Goal: Transaction & Acquisition: Purchase product/service

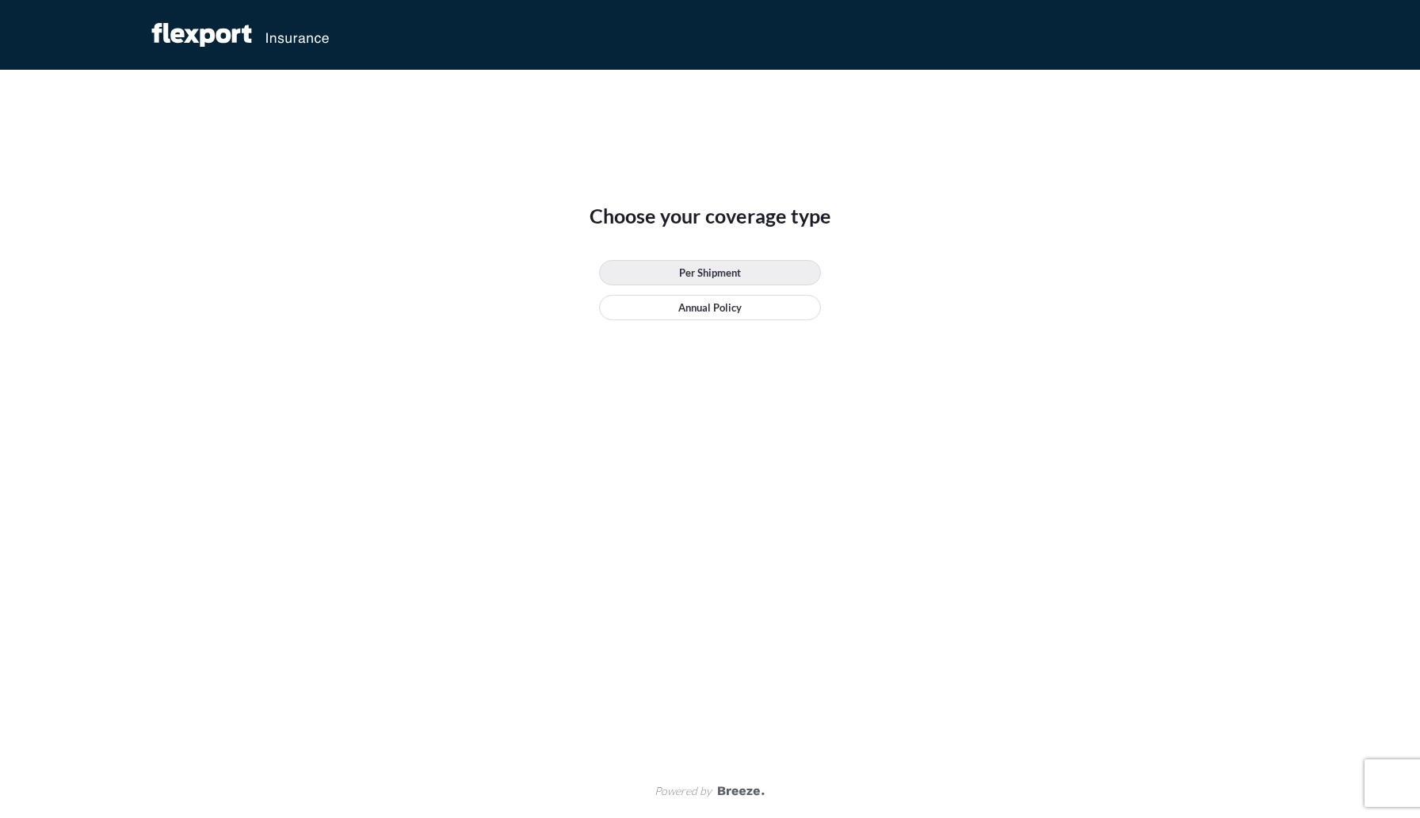
click at [717, 273] on p "Per Shipment" at bounding box center [710, 273] width 62 height 16
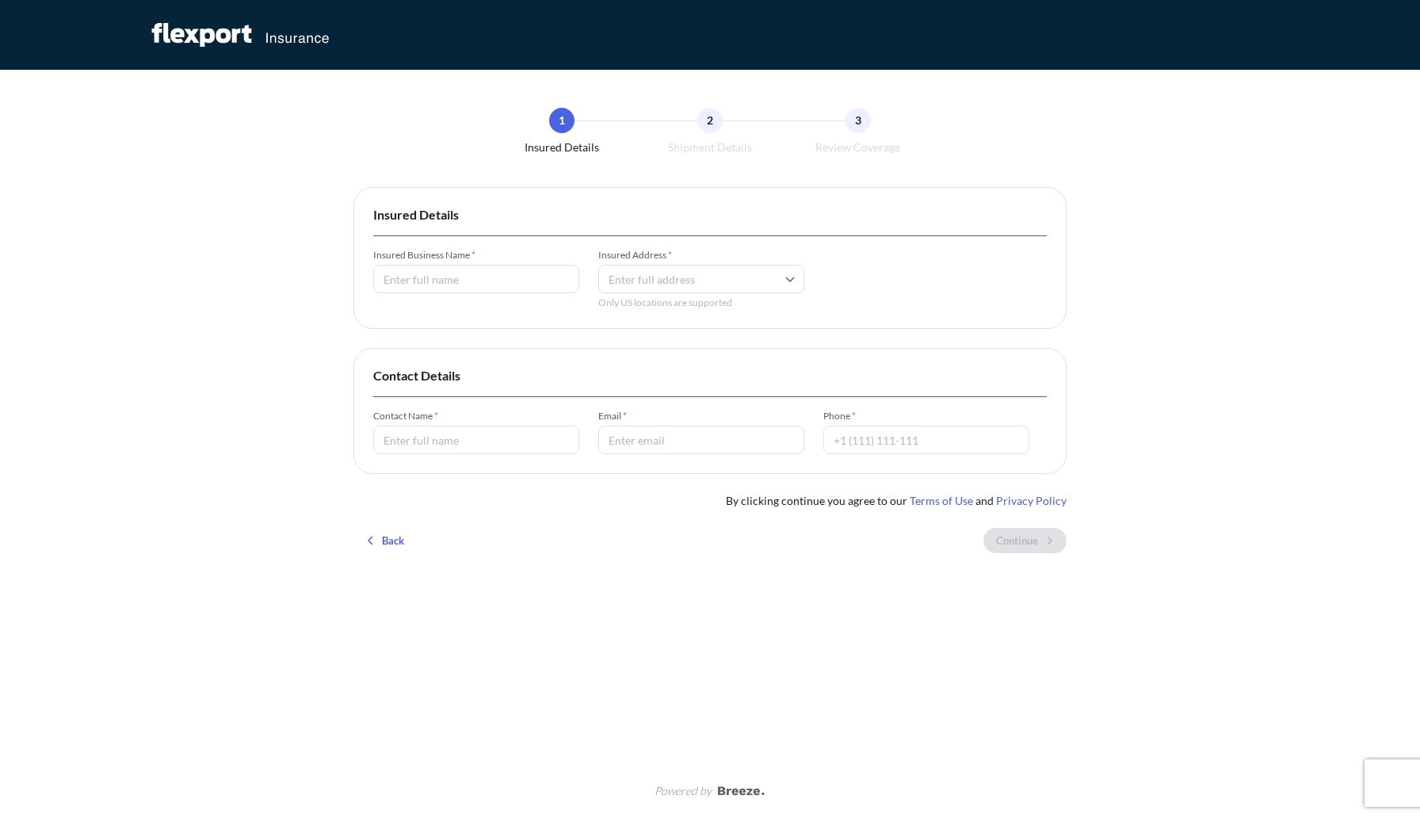
click at [484, 277] on input "Insured Business Name *" at bounding box center [476, 279] width 206 height 29
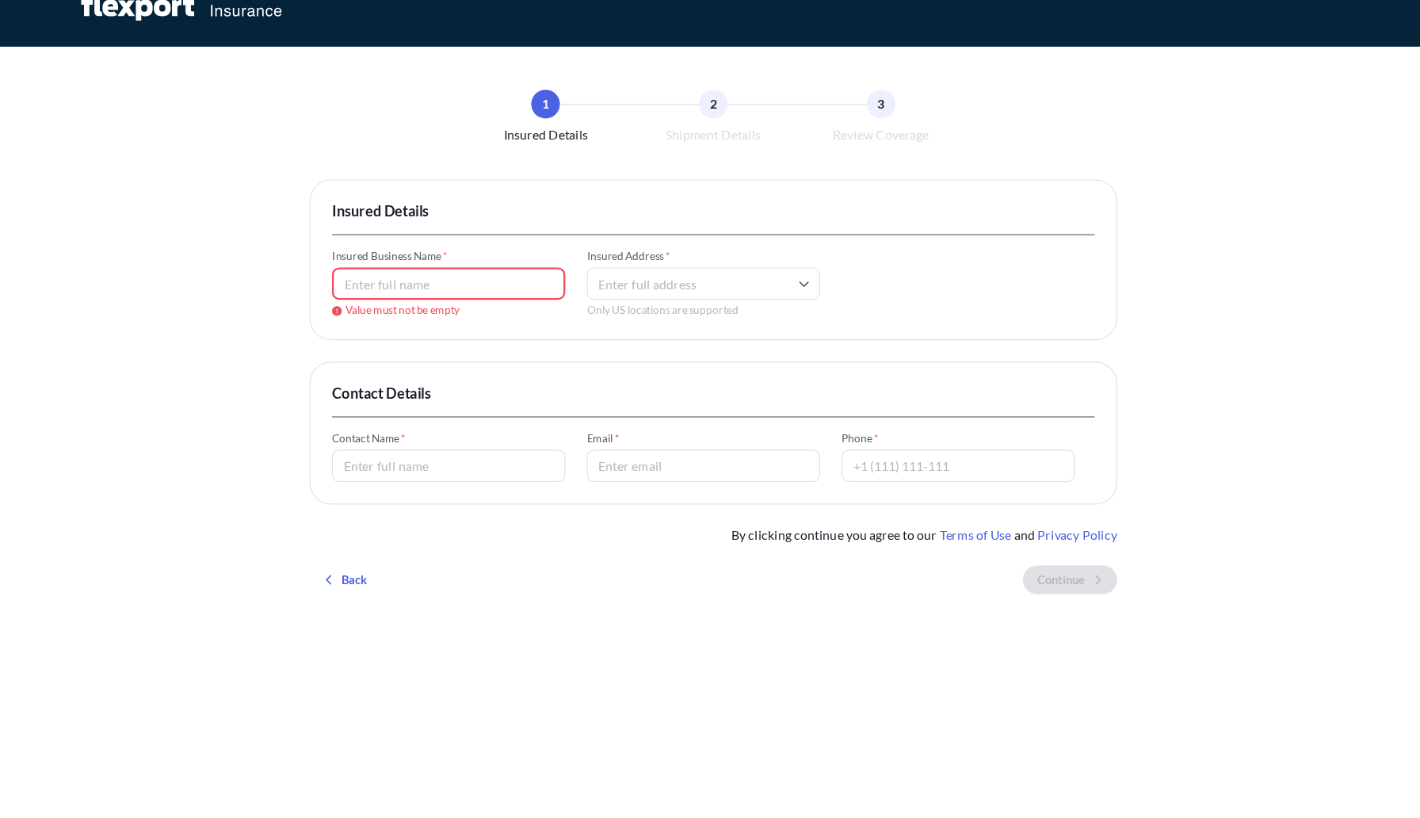
paste input "[DOMAIN_NAME]"
click at [389, 279] on input "[DOMAIN_NAME]" at bounding box center [476, 279] width 206 height 29
type input "[DOMAIN_NAME]"
click at [641, 277] on input "Insured Address *" at bounding box center [701, 279] width 206 height 29
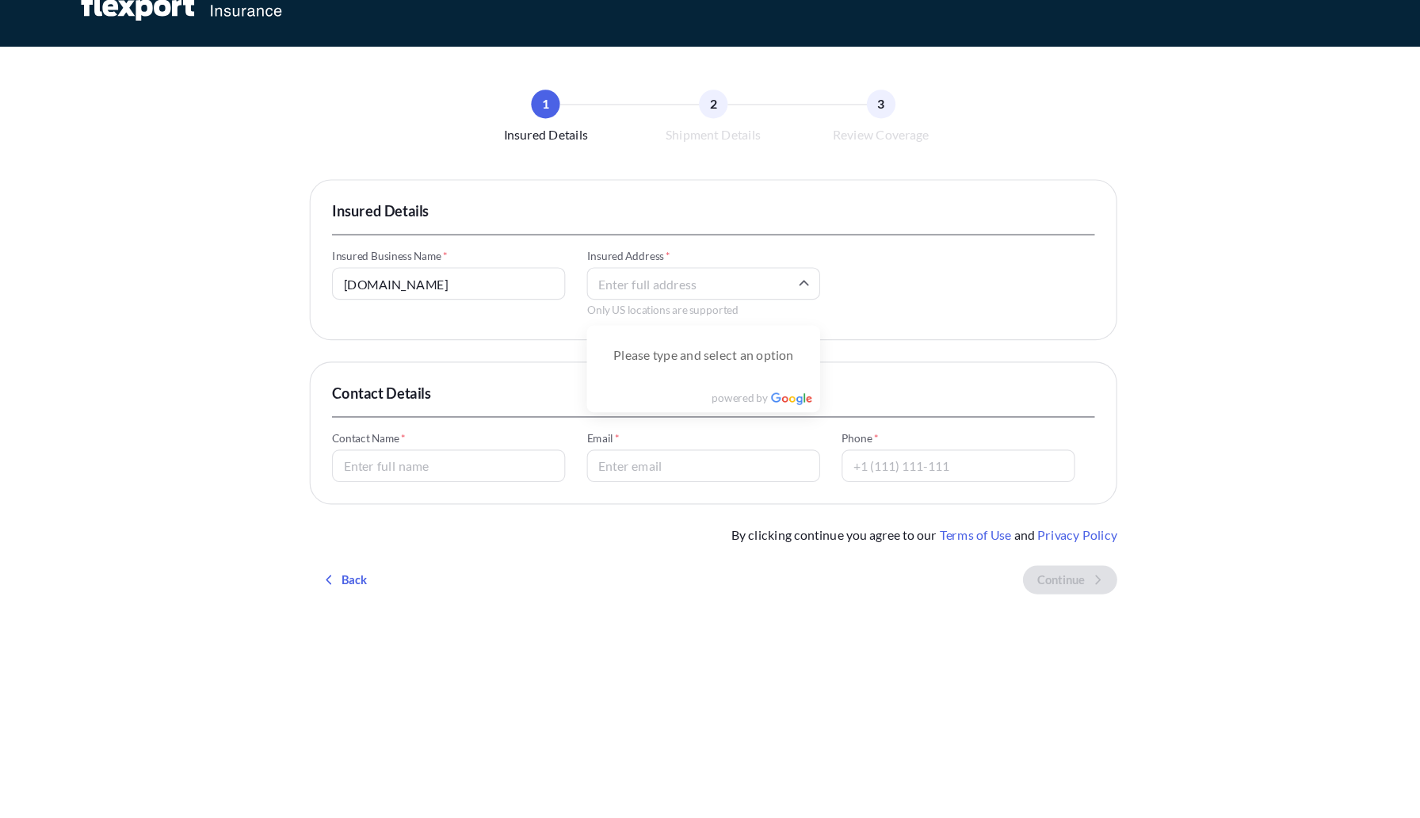
click at [346, 364] on div "1 Insured Details 2 Shipment Details 3 Review Coverage Insured Details Insured …" at bounding box center [710, 409] width 1420 height 818
click at [625, 279] on input "Insured Address *" at bounding box center [701, 279] width 206 height 29
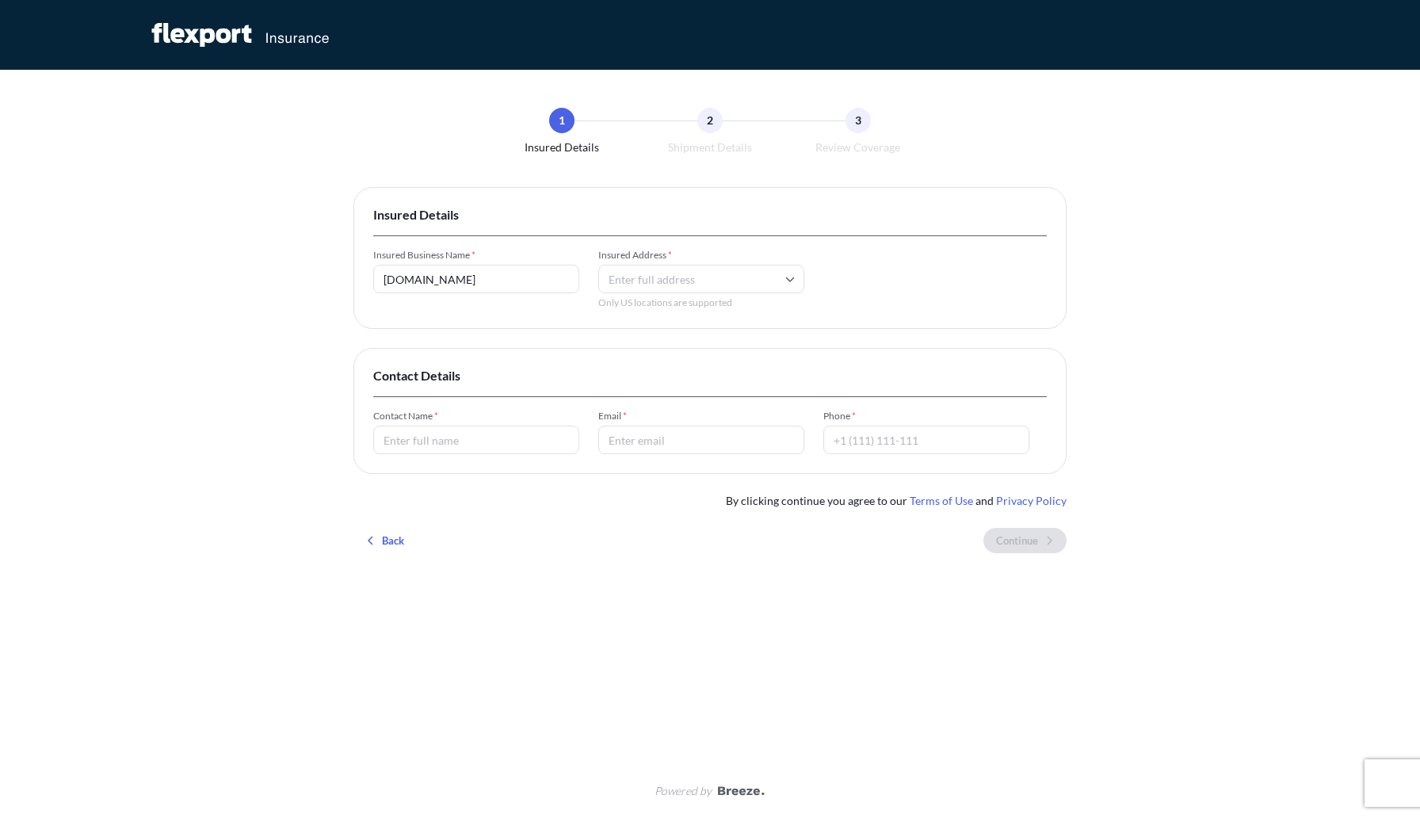
paste input "[STREET_ADDRESS]"
click at [682, 278] on input "[STREET_ADDRESS]" at bounding box center [701, 279] width 206 height 29
click at [667, 334] on li "[STREET_ADDRESS]" at bounding box center [701, 338] width 193 height 30
type input "[STREET_ADDRESS]"
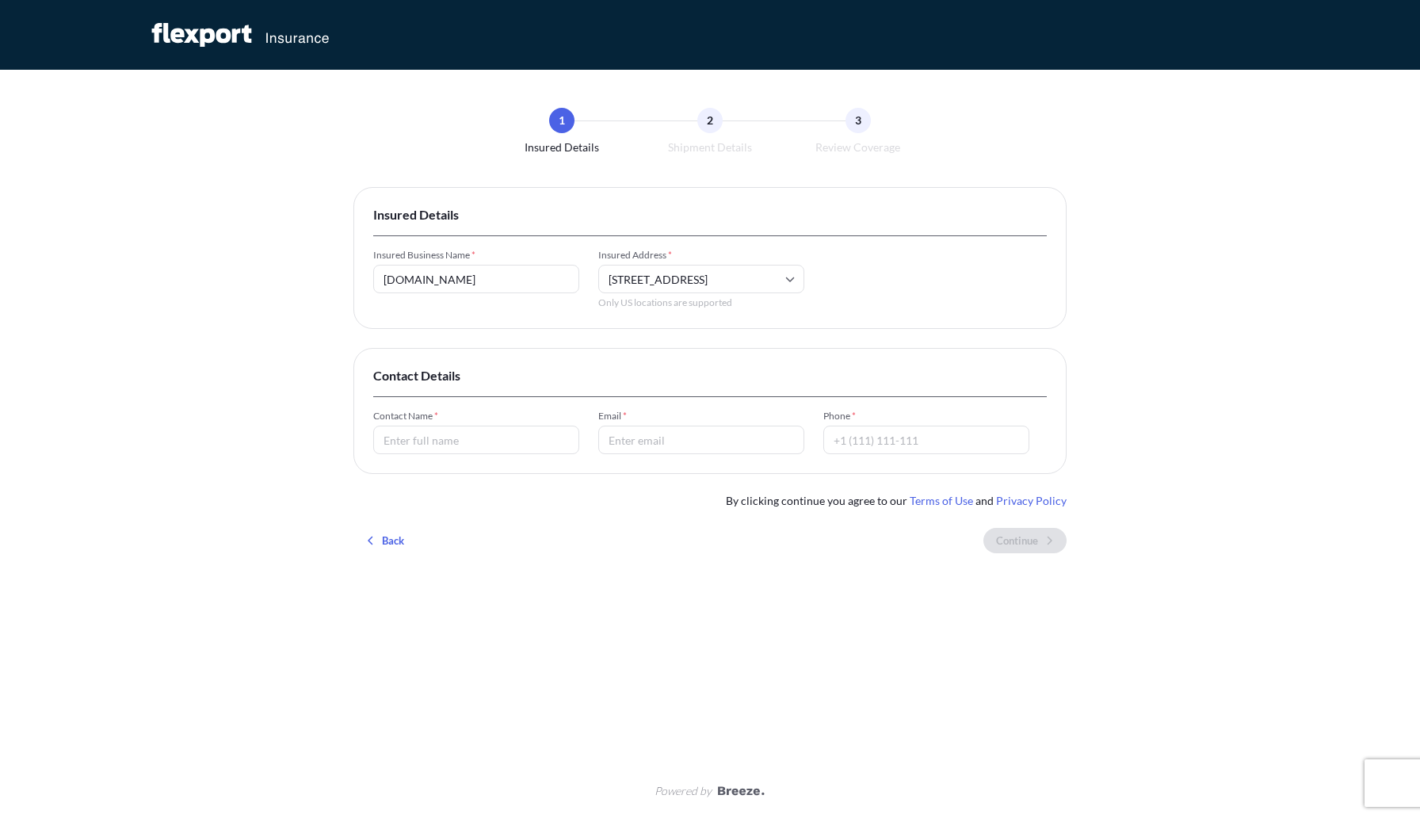
scroll to position [0, 0]
click at [426, 442] on input "Contact Name *" at bounding box center [476, 440] width 206 height 29
type input "[PERSON_NAME]"
click at [675, 436] on input "Email *" at bounding box center [701, 440] width 206 height 29
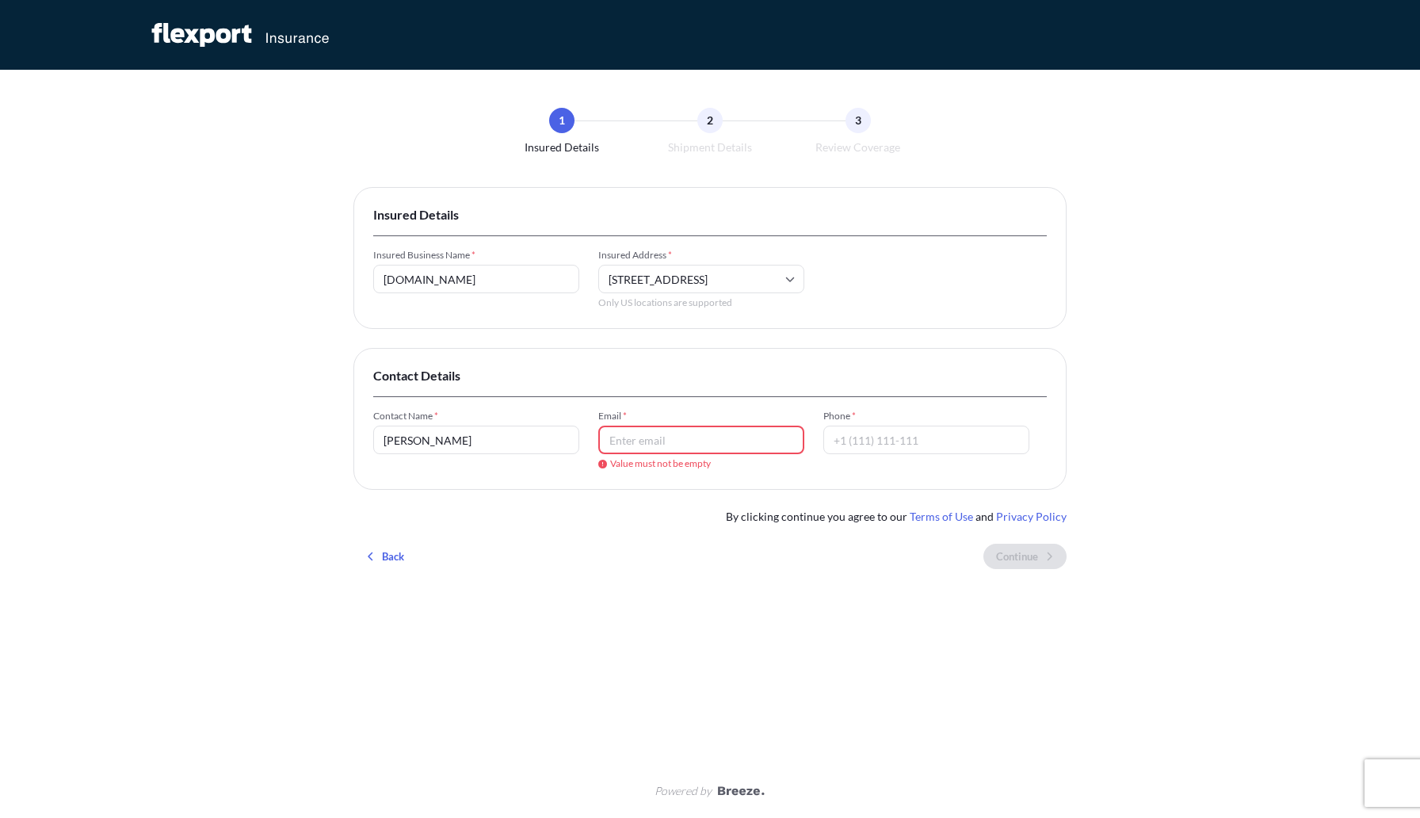
paste input "[PERSON_NAME][EMAIL_ADDRESS][PERSON_NAME][DOMAIN_NAME]"
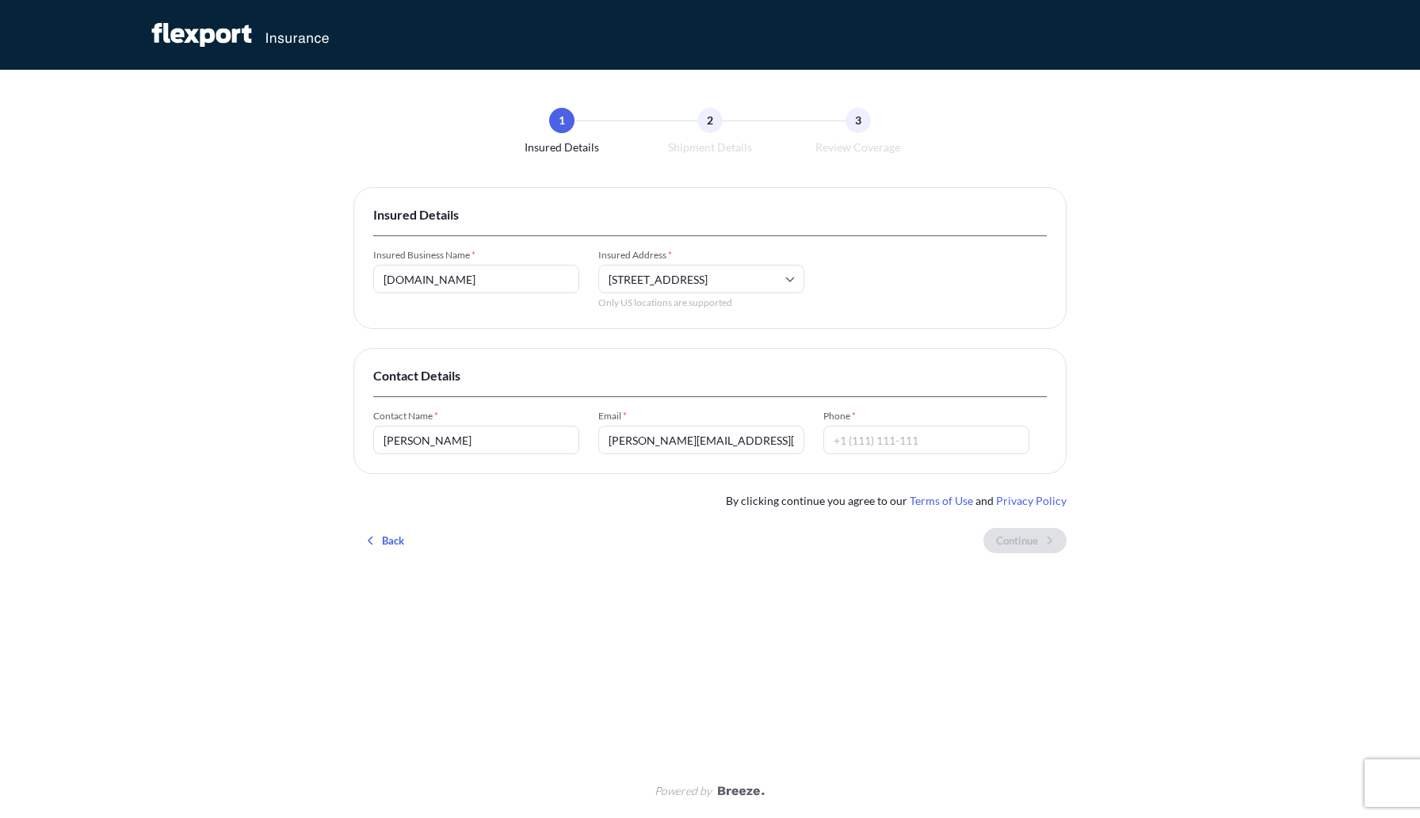
type input "[PERSON_NAME][EMAIL_ADDRESS][PERSON_NAME][DOMAIN_NAME]"
click at [854, 449] on input "Phone *" at bounding box center [927, 440] width 206 height 29
type input "3323335360"
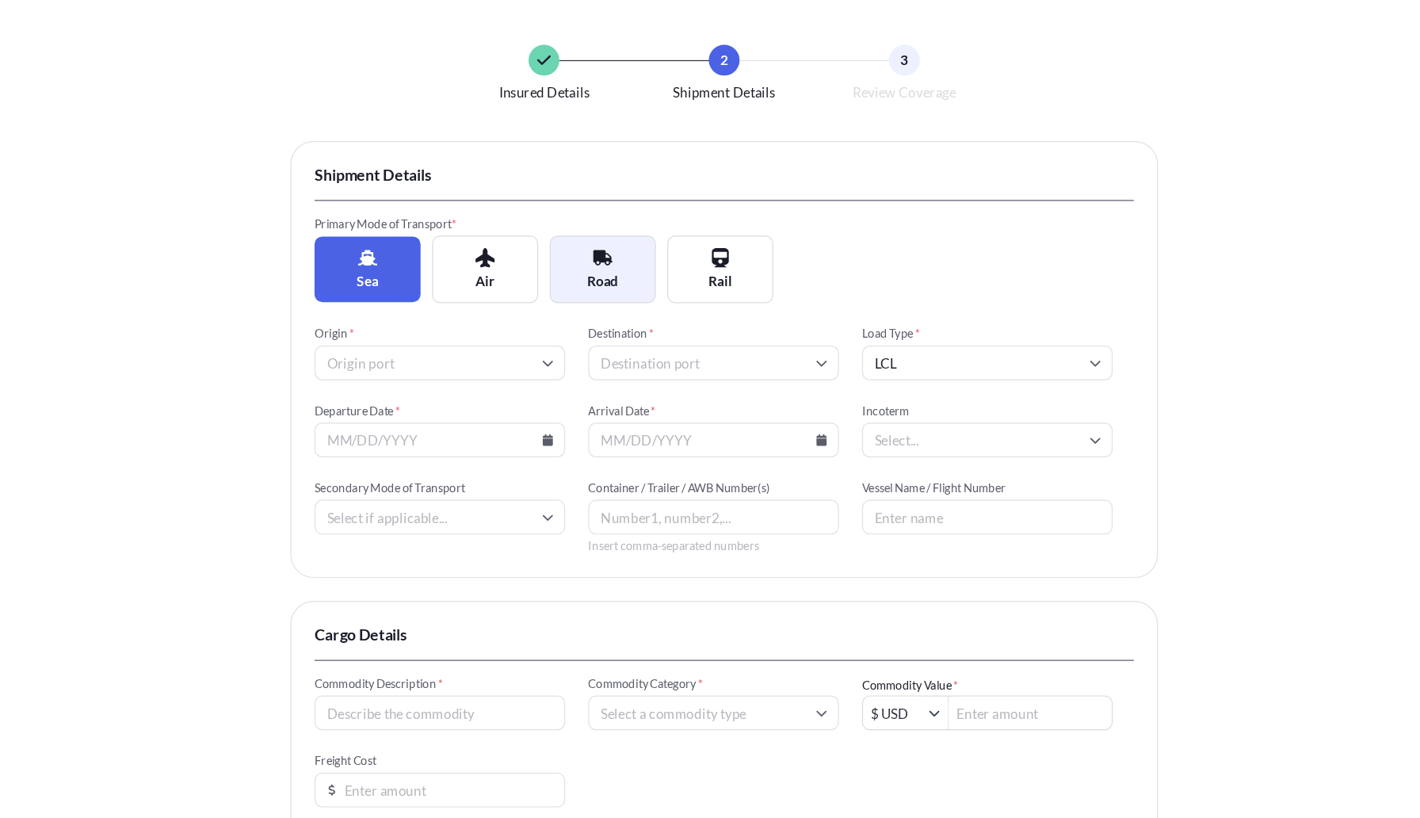
click at [614, 304] on span "Road" at bounding box center [610, 302] width 25 height 16
type input "LTL"
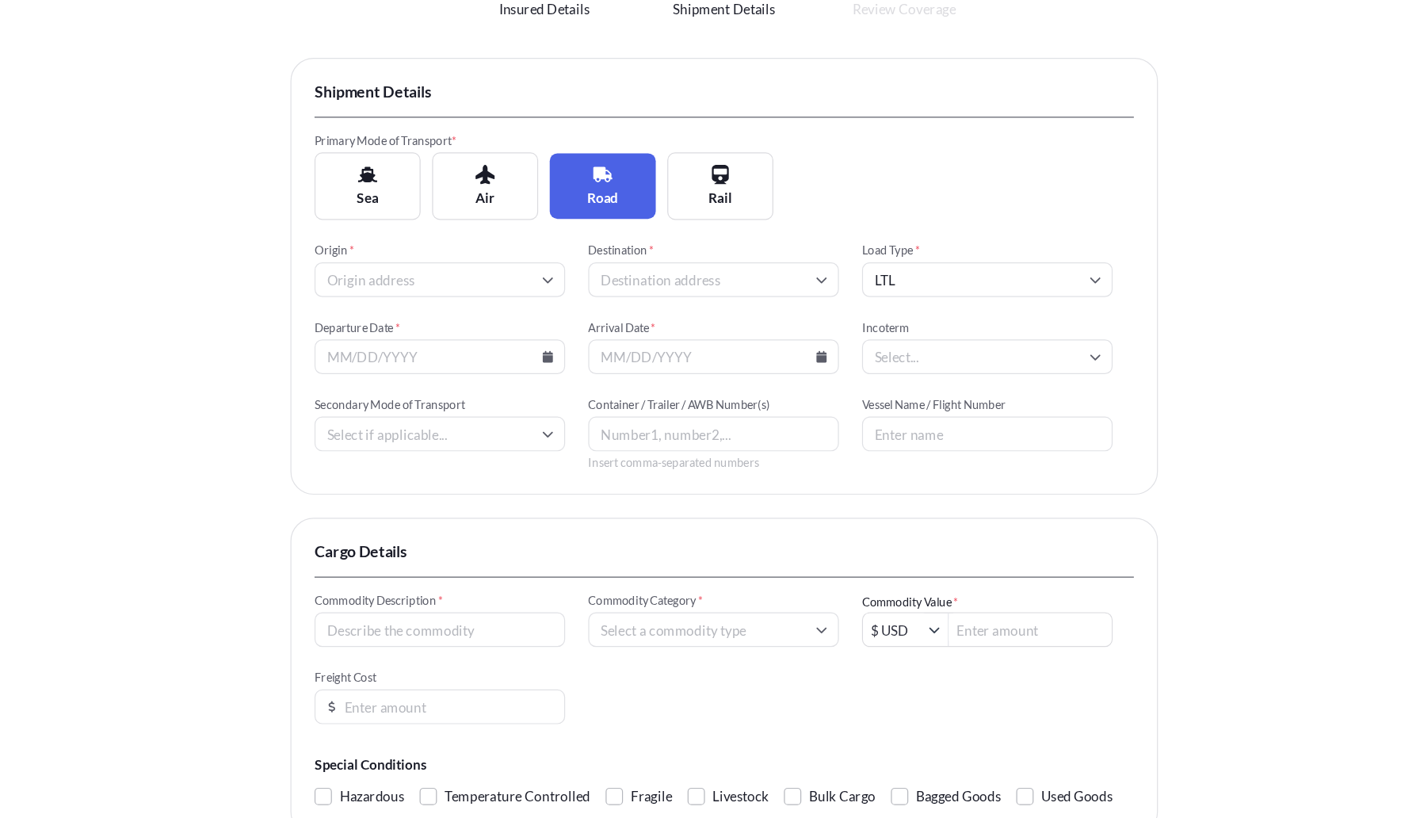
click at [529, 366] on input "Origin *" at bounding box center [476, 369] width 206 height 29
paste input "[STREET_ADDRESS]"
type input "[STREET_ADDRESS]"
click at [629, 365] on input "Destination *" at bounding box center [701, 369] width 206 height 29
click at [562, 434] on icon at bounding box center [565, 433] width 9 height 10
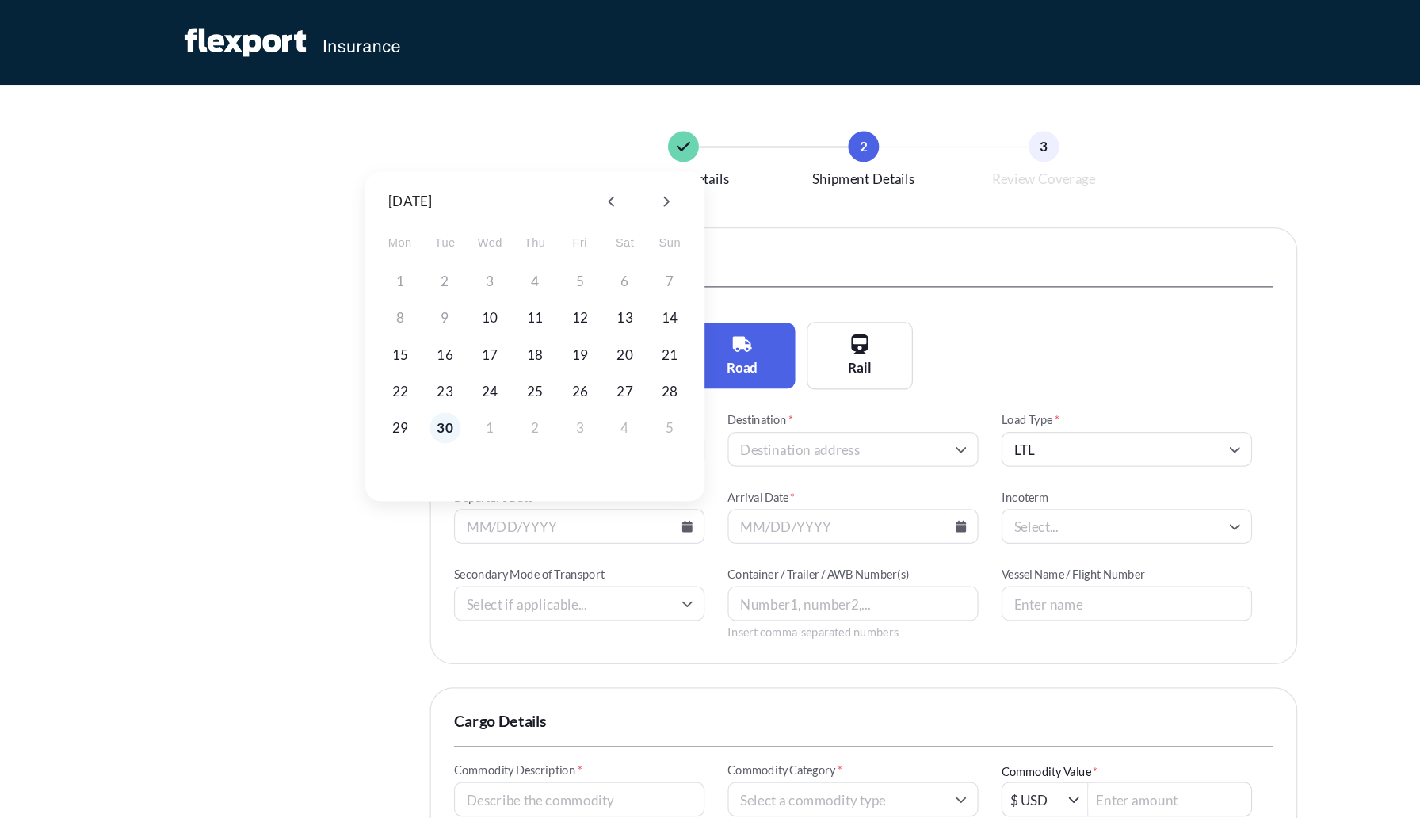
click at [366, 356] on button "30" at bounding box center [366, 351] width 25 height 25
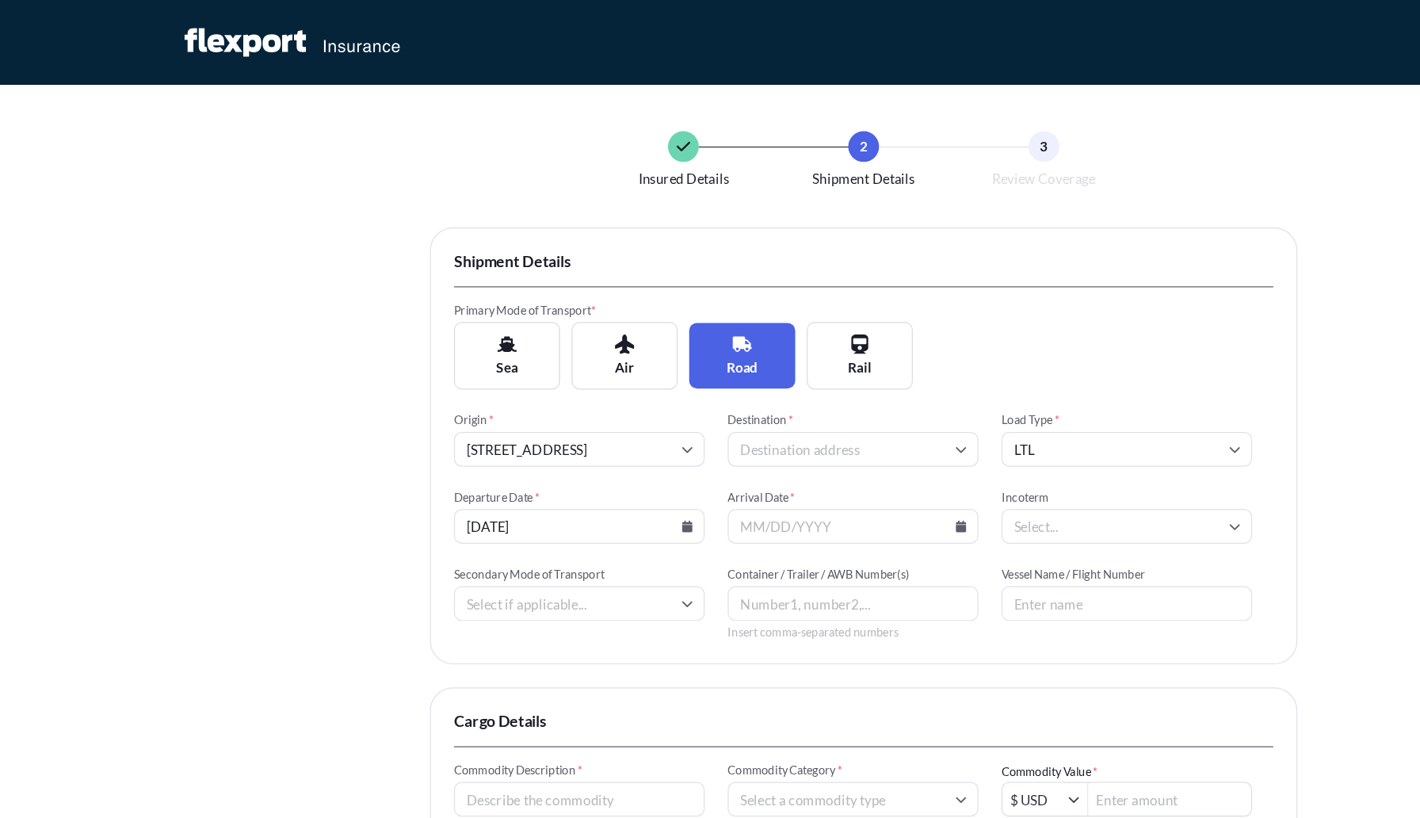
type input "[DATE]"
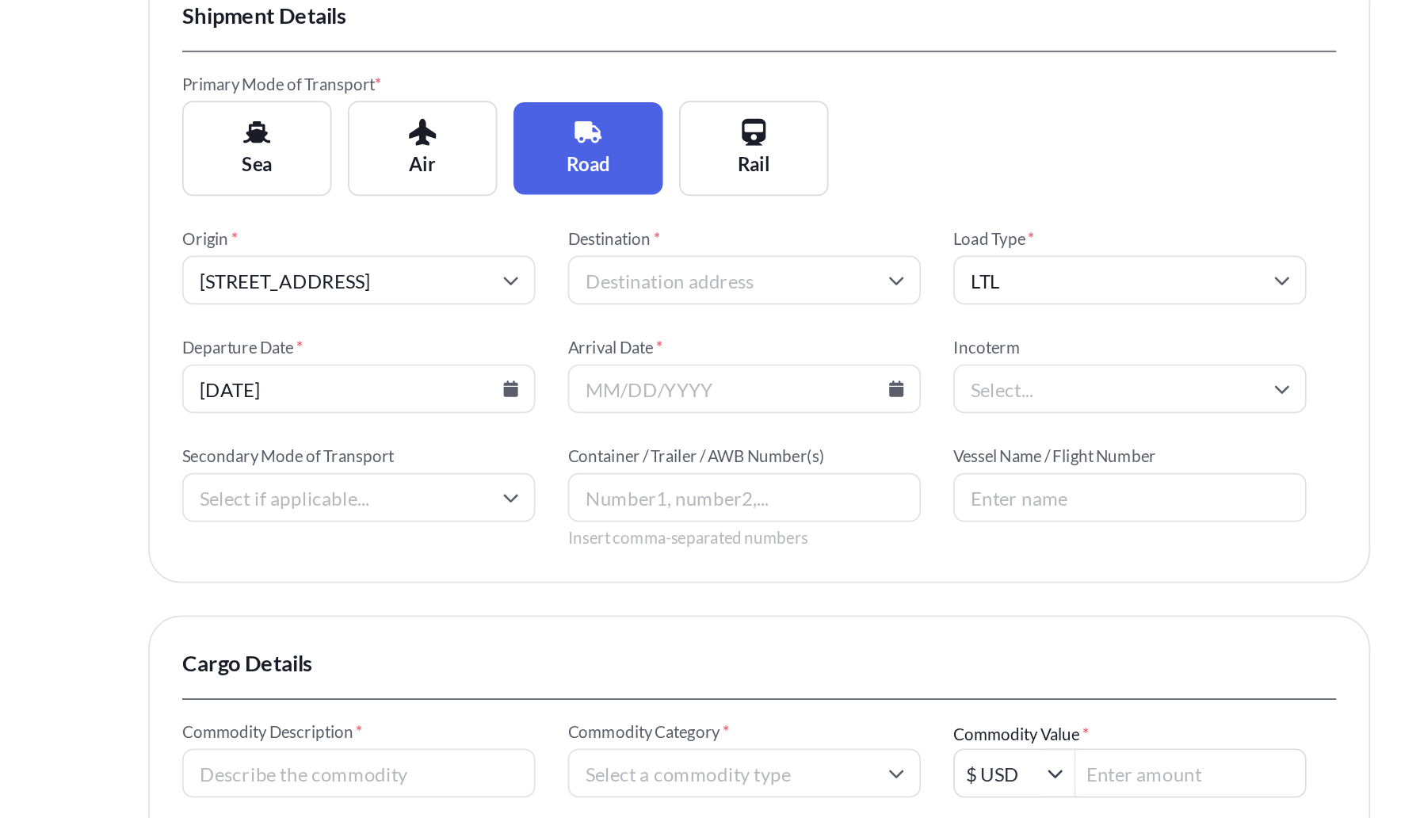
click at [734, 378] on input "Destination *" at bounding box center [701, 369] width 206 height 29
click at [542, 366] on input "[STREET_ADDRESS]" at bounding box center [476, 369] width 206 height 29
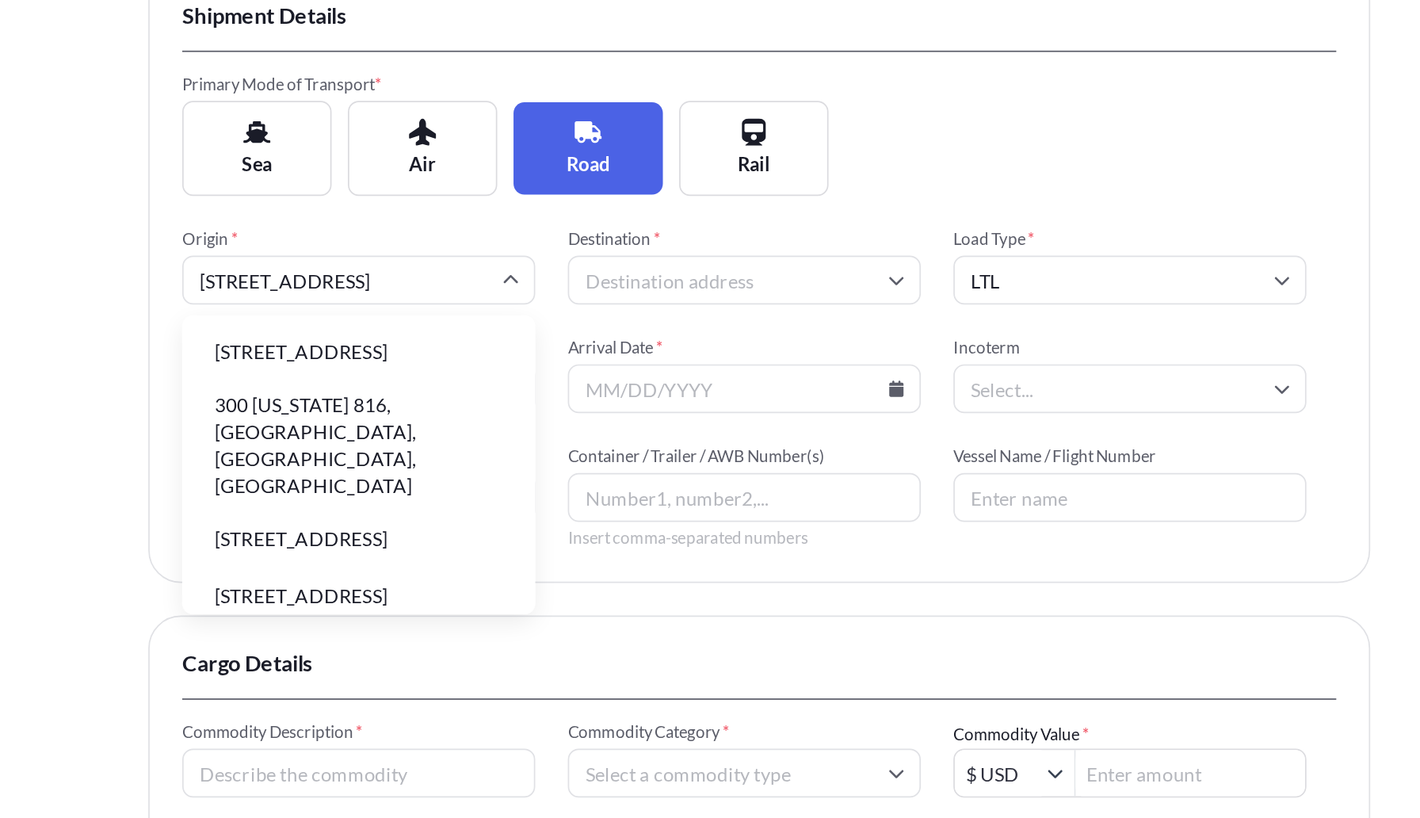
click at [525, 415] on li "[STREET_ADDRESS]" at bounding box center [476, 411] width 193 height 30
type input "[STREET_ADDRESS]"
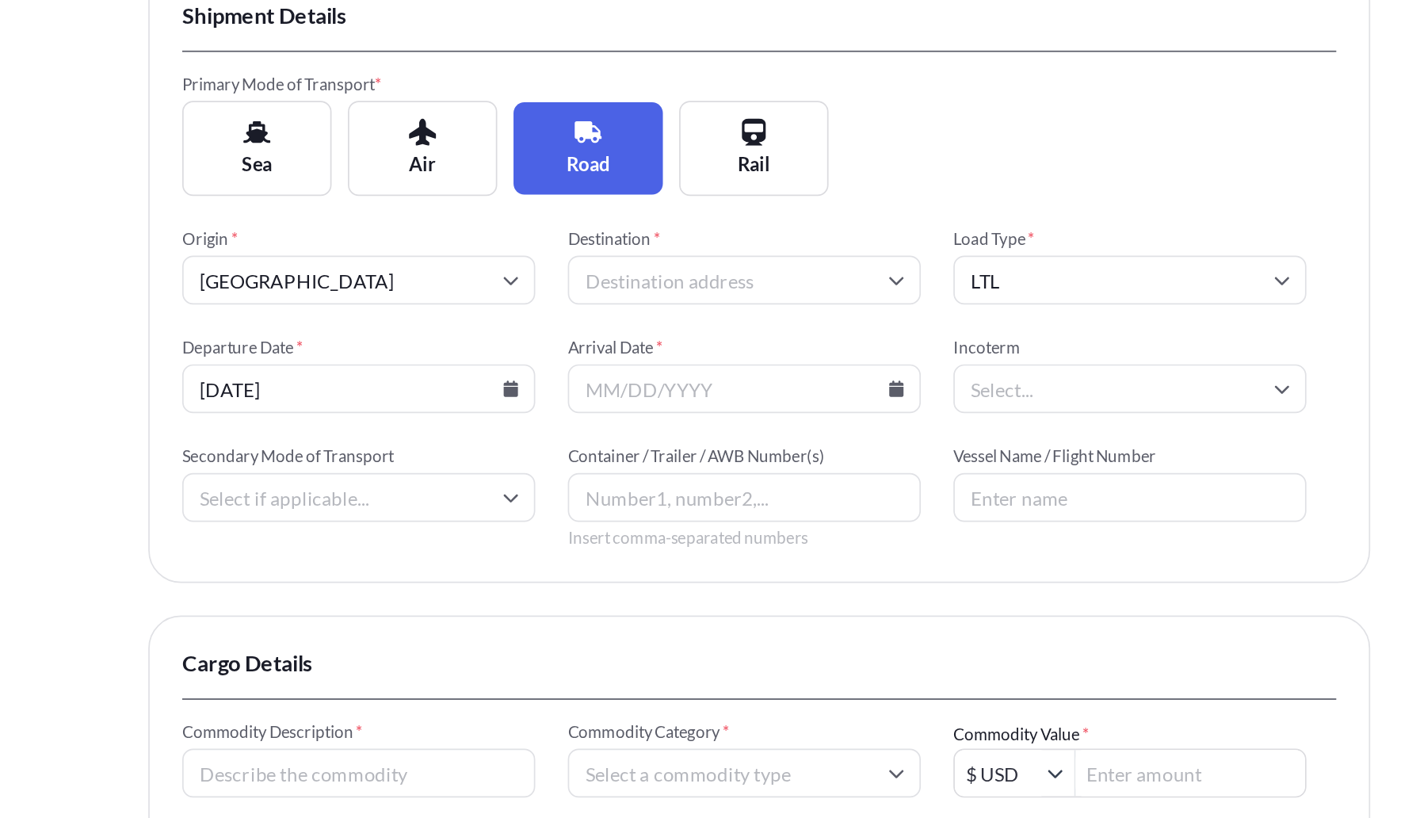
click at [652, 361] on input "Destination *" at bounding box center [701, 369] width 206 height 29
click at [652, 361] on input "2440 M" at bounding box center [701, 369] width 206 height 29
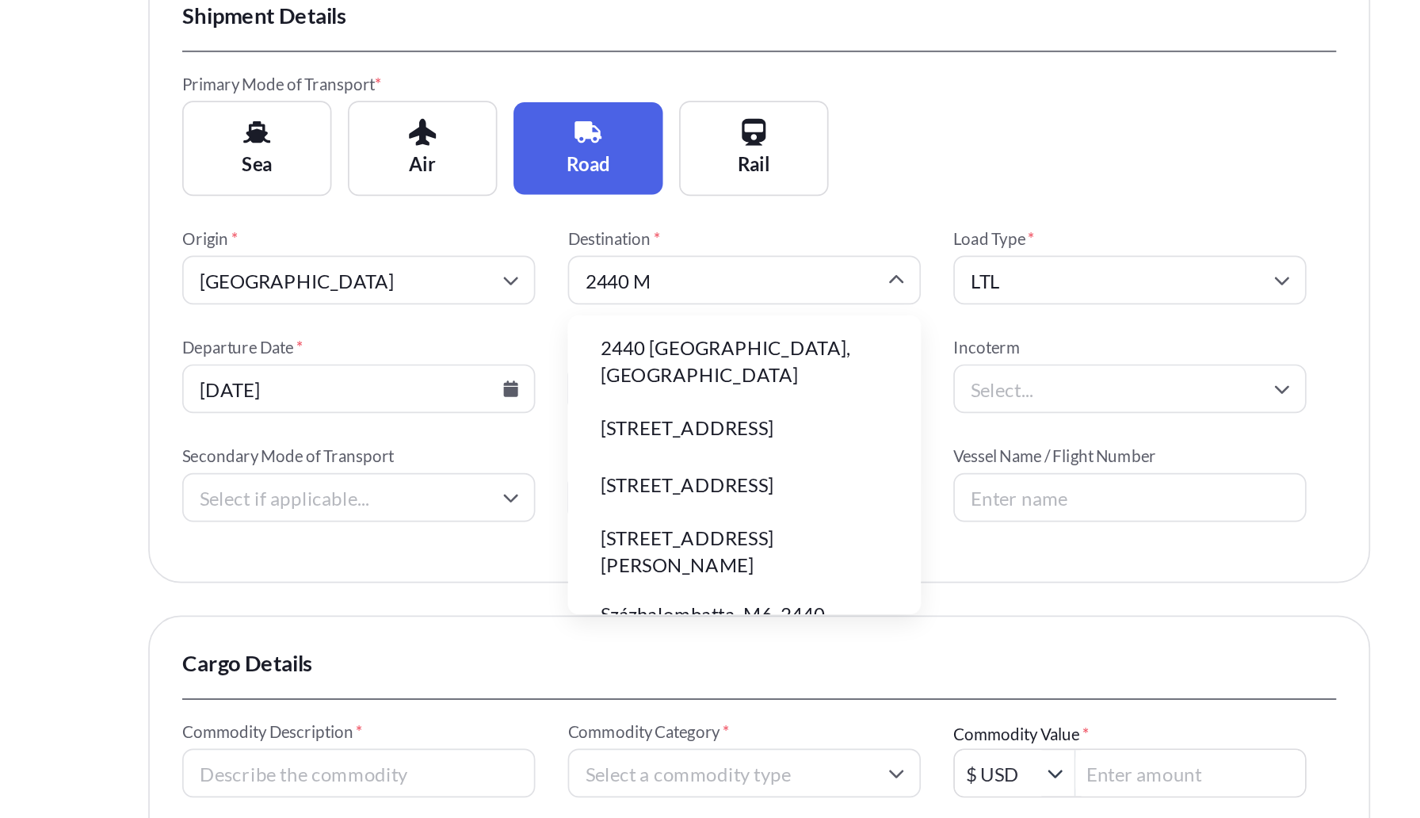
click at [662, 368] on input "2440 M" at bounding box center [701, 369] width 206 height 29
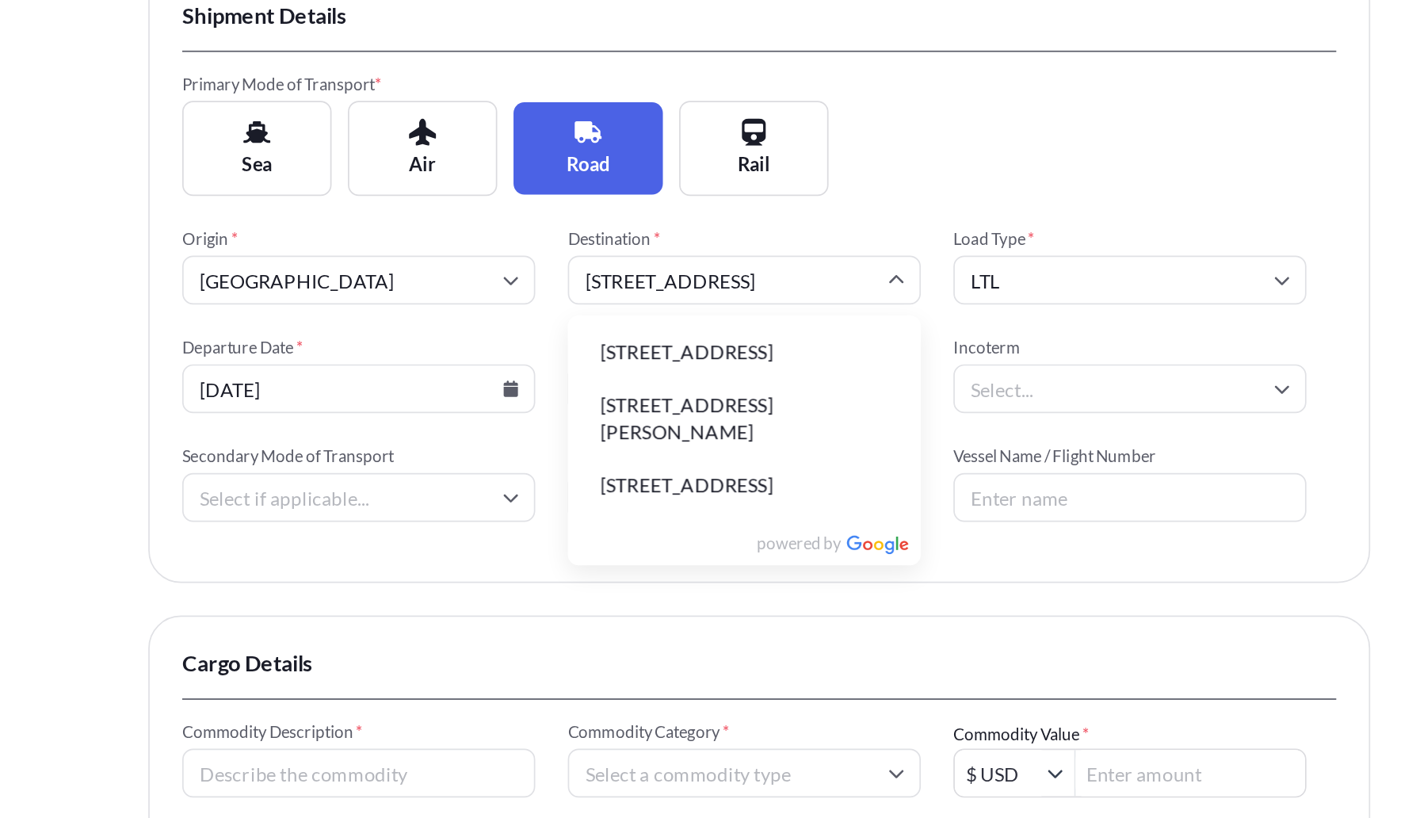
type input "[STREET_ADDRESS]"
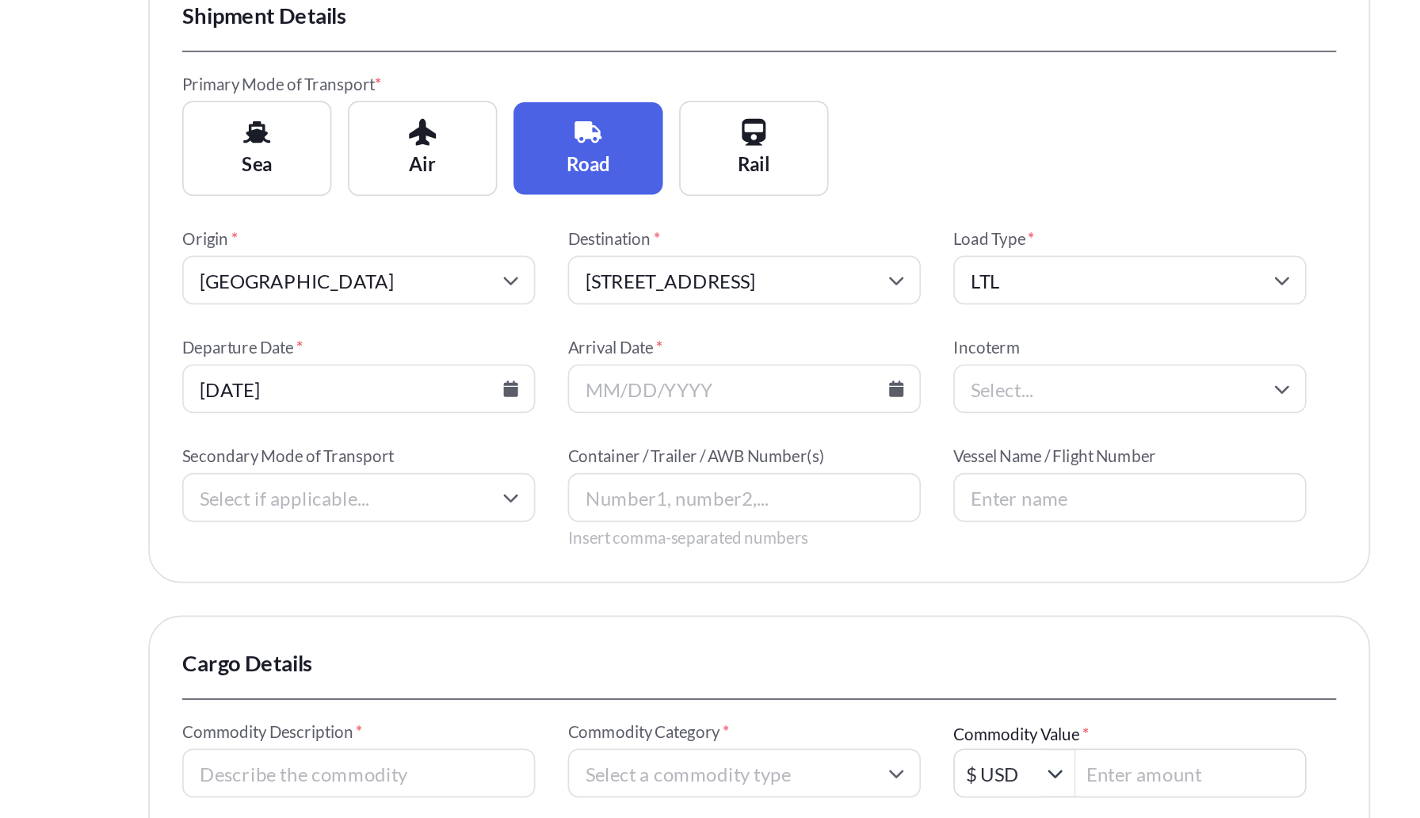
click at [820, 315] on div "Primary Mode of Transport * Sea Air Road Rail" at bounding box center [710, 284] width 674 height 71
click at [532, 362] on input "[GEOGRAPHIC_DATA]" at bounding box center [476, 369] width 206 height 29
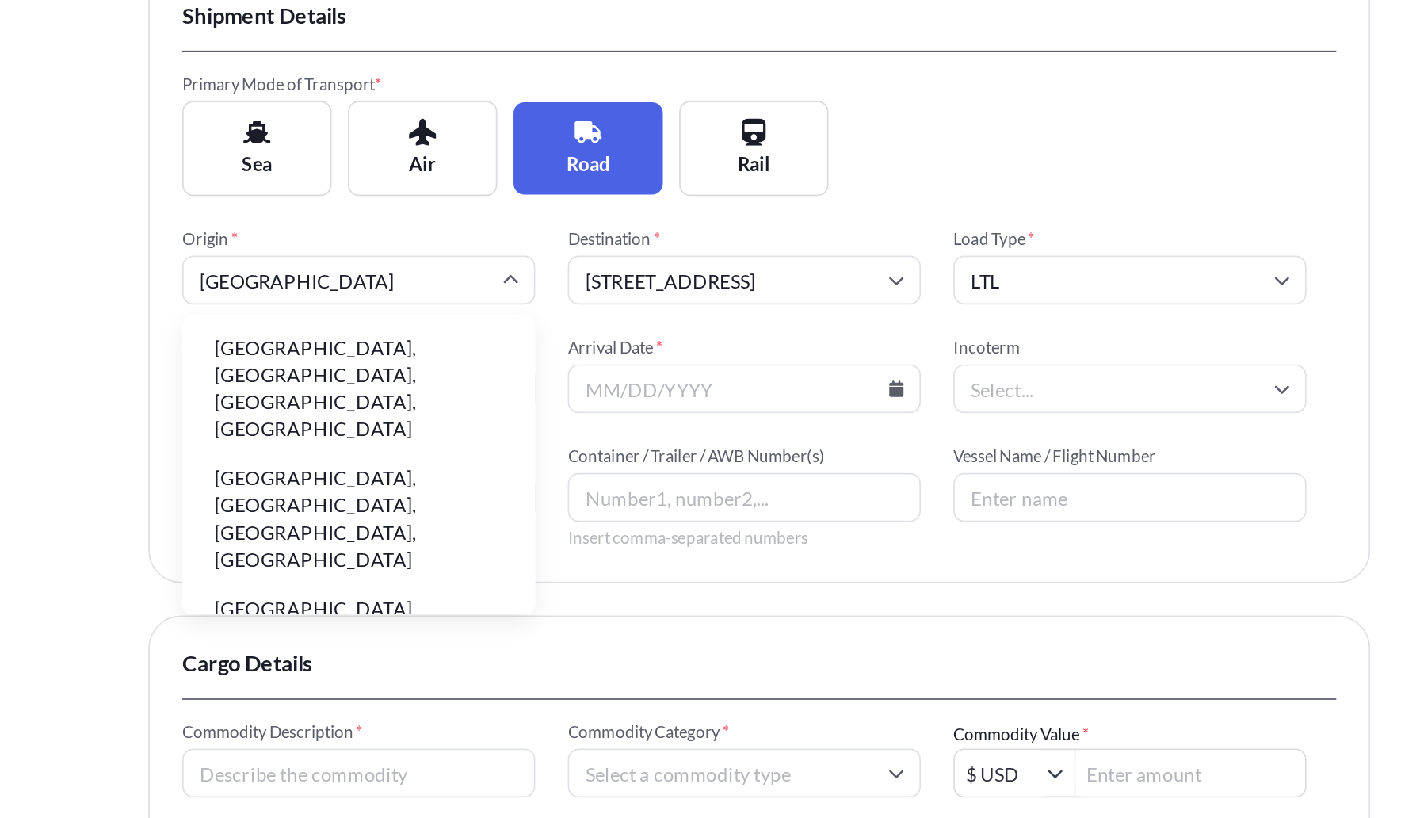
click at [537, 415] on li "[GEOGRAPHIC_DATA], [GEOGRAPHIC_DATA], [GEOGRAPHIC_DATA], [GEOGRAPHIC_DATA]" at bounding box center [476, 432] width 193 height 73
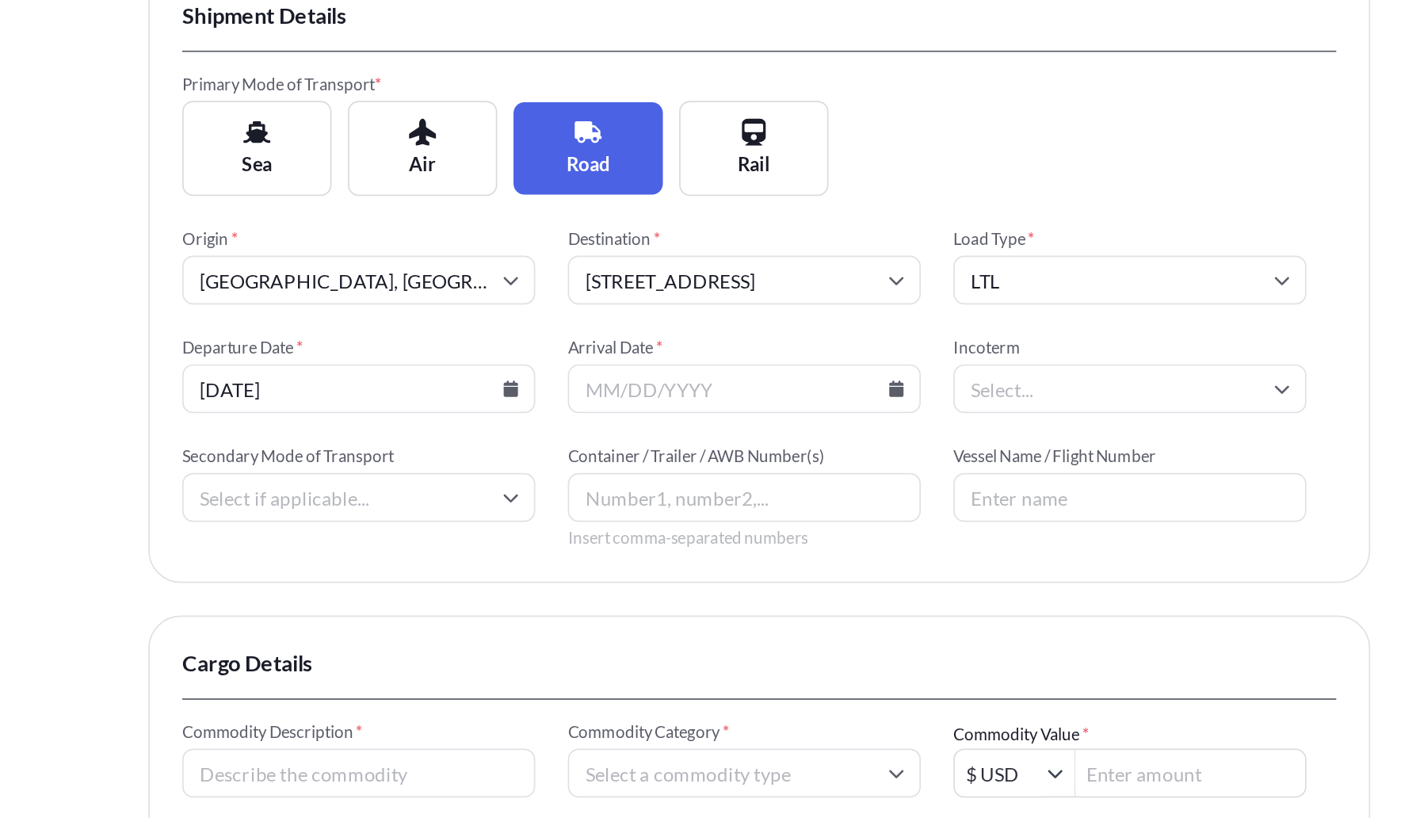
type input "[GEOGRAPHIC_DATA]"
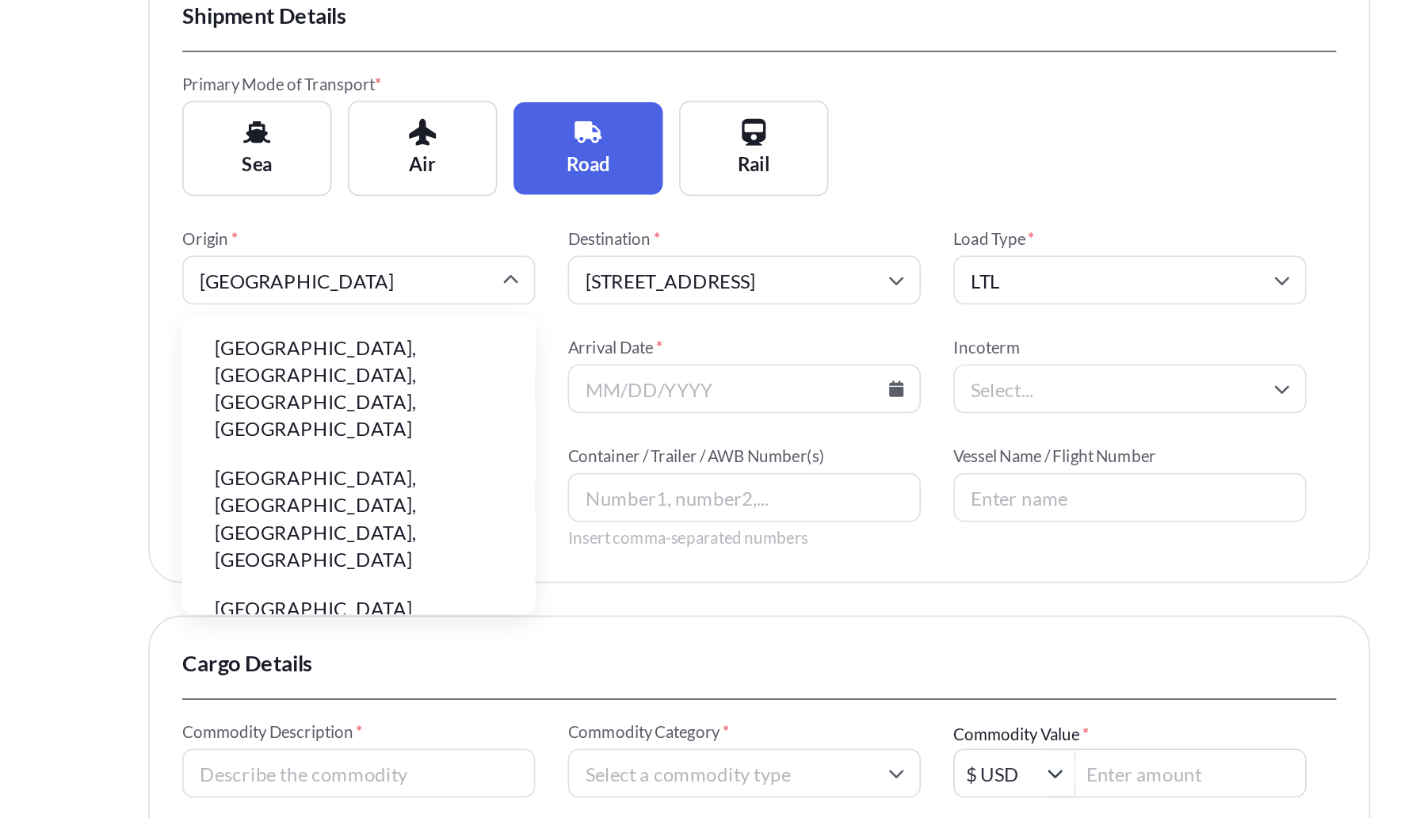
click at [545, 376] on input "[GEOGRAPHIC_DATA]" at bounding box center [476, 369] width 206 height 29
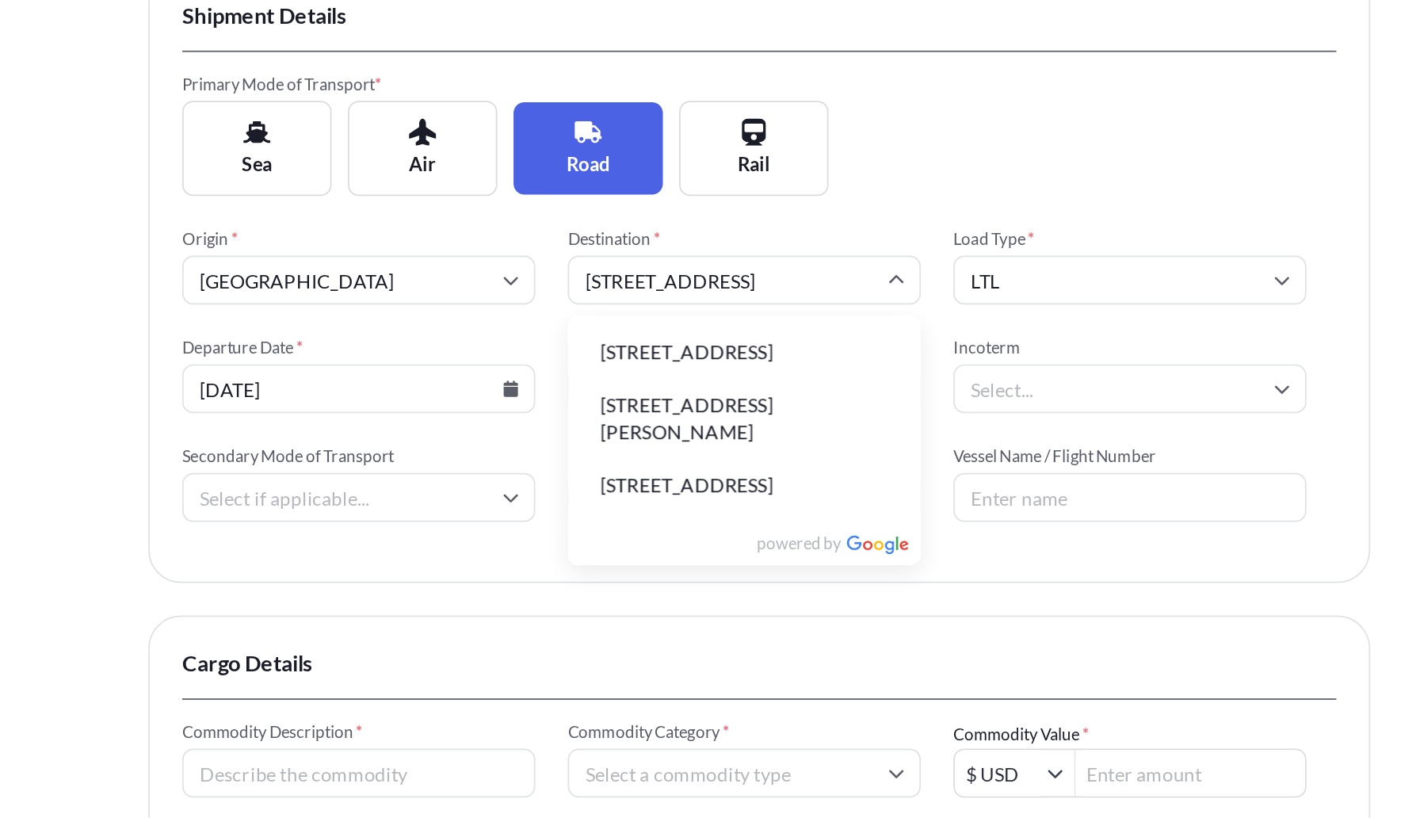
click at [712, 374] on input "[STREET_ADDRESS]" at bounding box center [701, 369] width 206 height 29
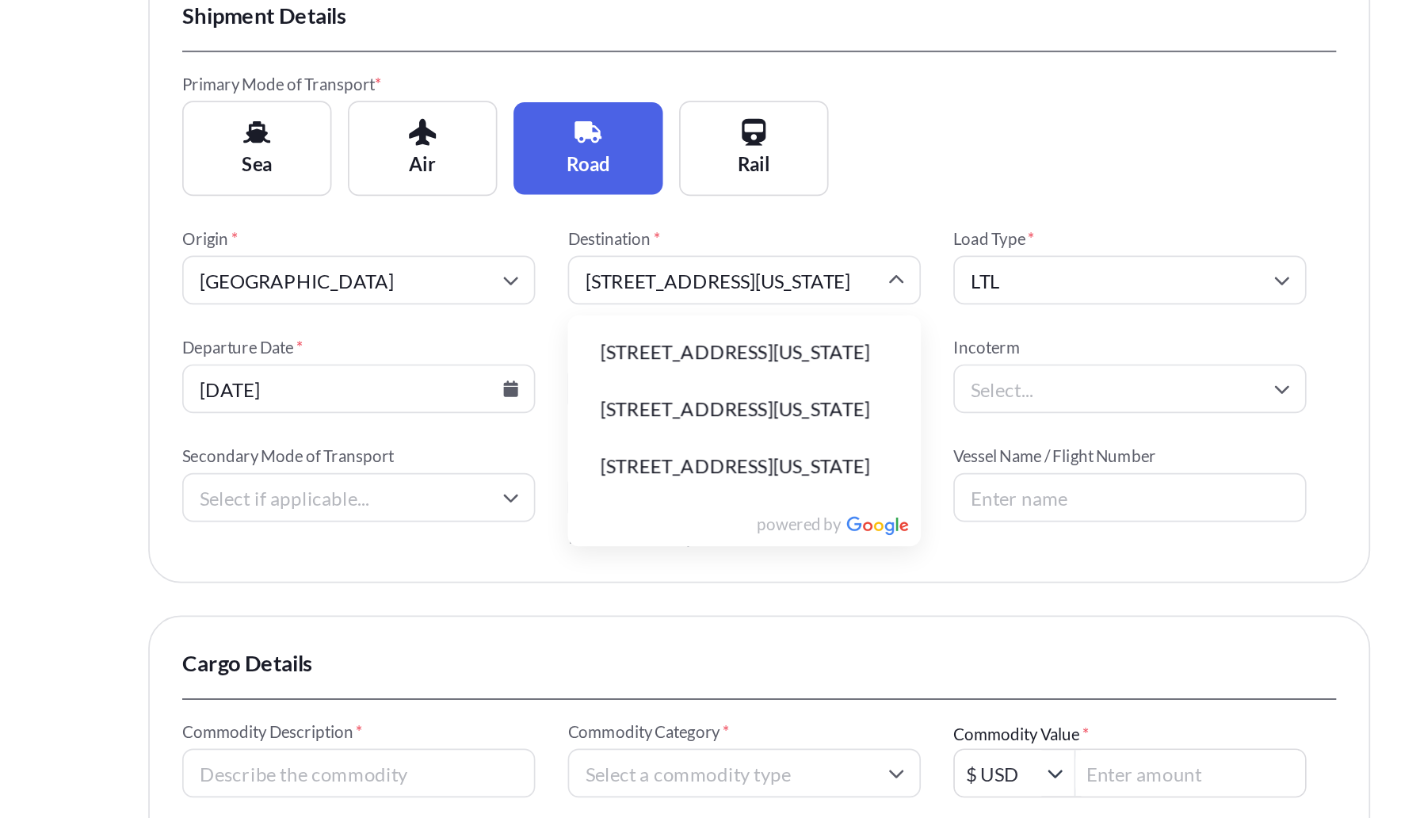
click at [721, 419] on li "[STREET_ADDRESS][US_STATE]" at bounding box center [701, 411] width 193 height 30
type input "[STREET_ADDRESS][US_STATE]"
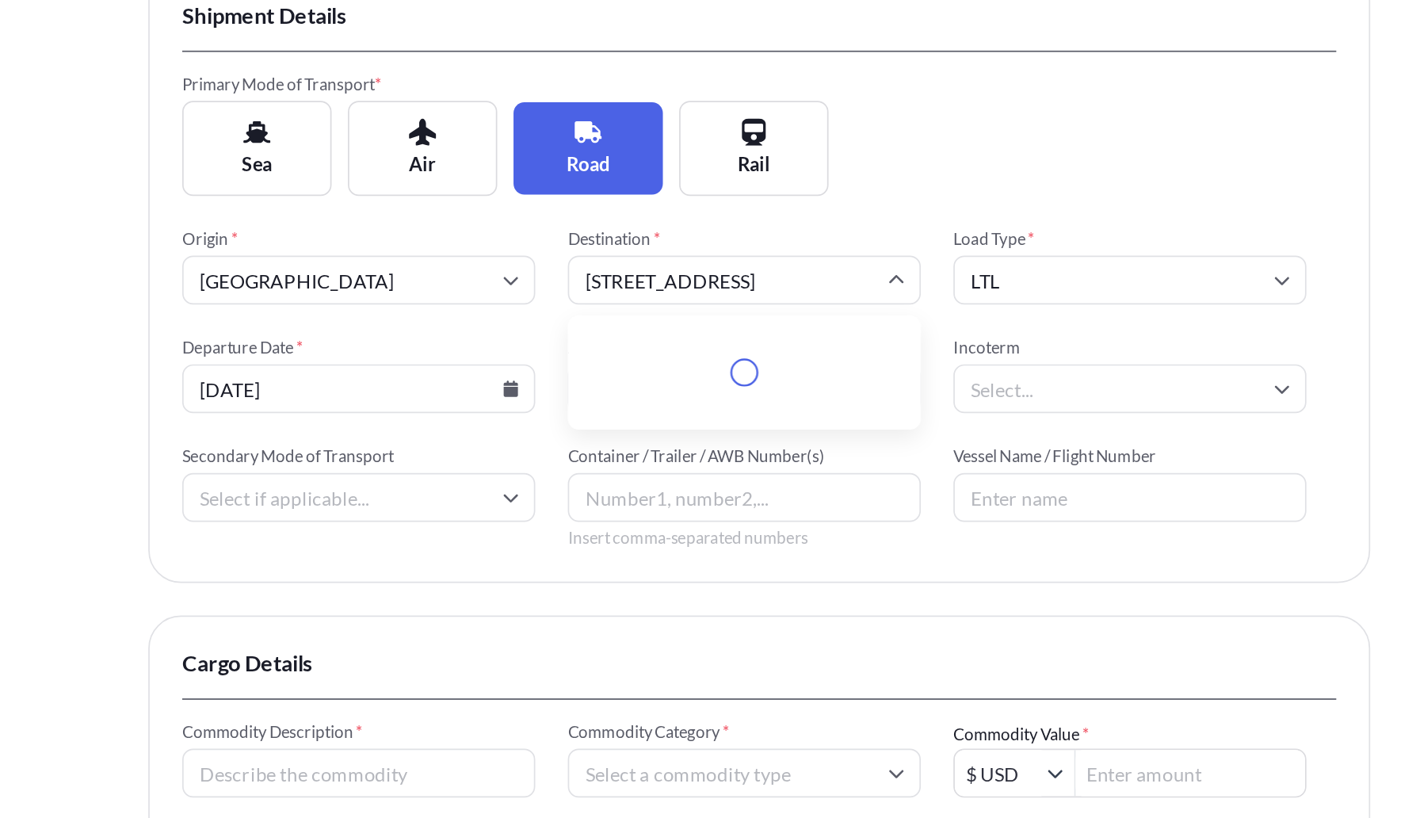
click at [723, 373] on input "[STREET_ADDRESS]" at bounding box center [701, 369] width 206 height 29
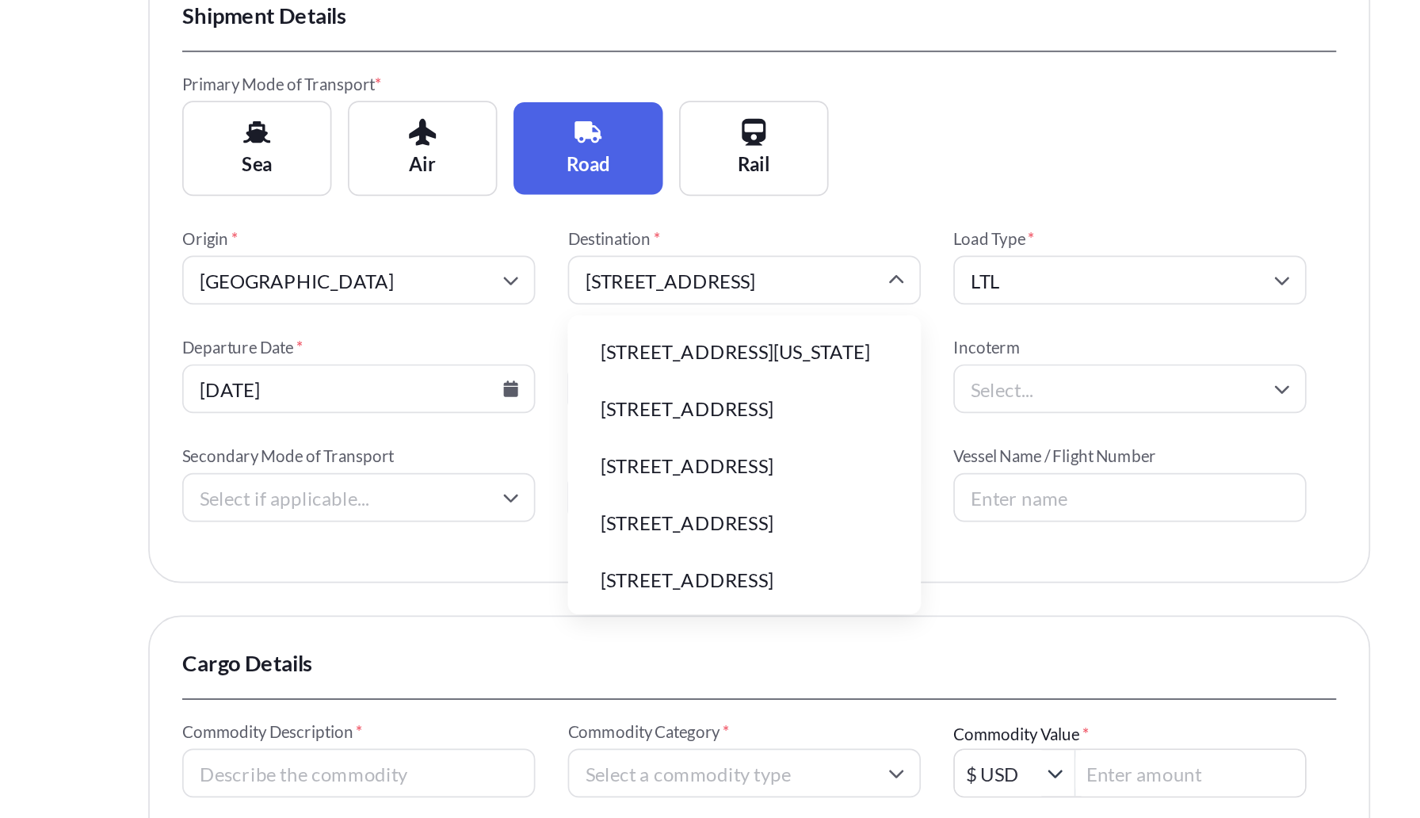
click at [728, 371] on input "[STREET_ADDRESS]" at bounding box center [701, 369] width 206 height 29
drag, startPoint x: 728, startPoint y: 369, endPoint x: 594, endPoint y: 369, distance: 133.2
click at [594, 369] on div "Origin * [GEOGRAPHIC_DATA] Destination * [STREET_ADDRESS][GEOGRAPHIC_DATA][STRE…" at bounding box center [710, 432] width 674 height 187
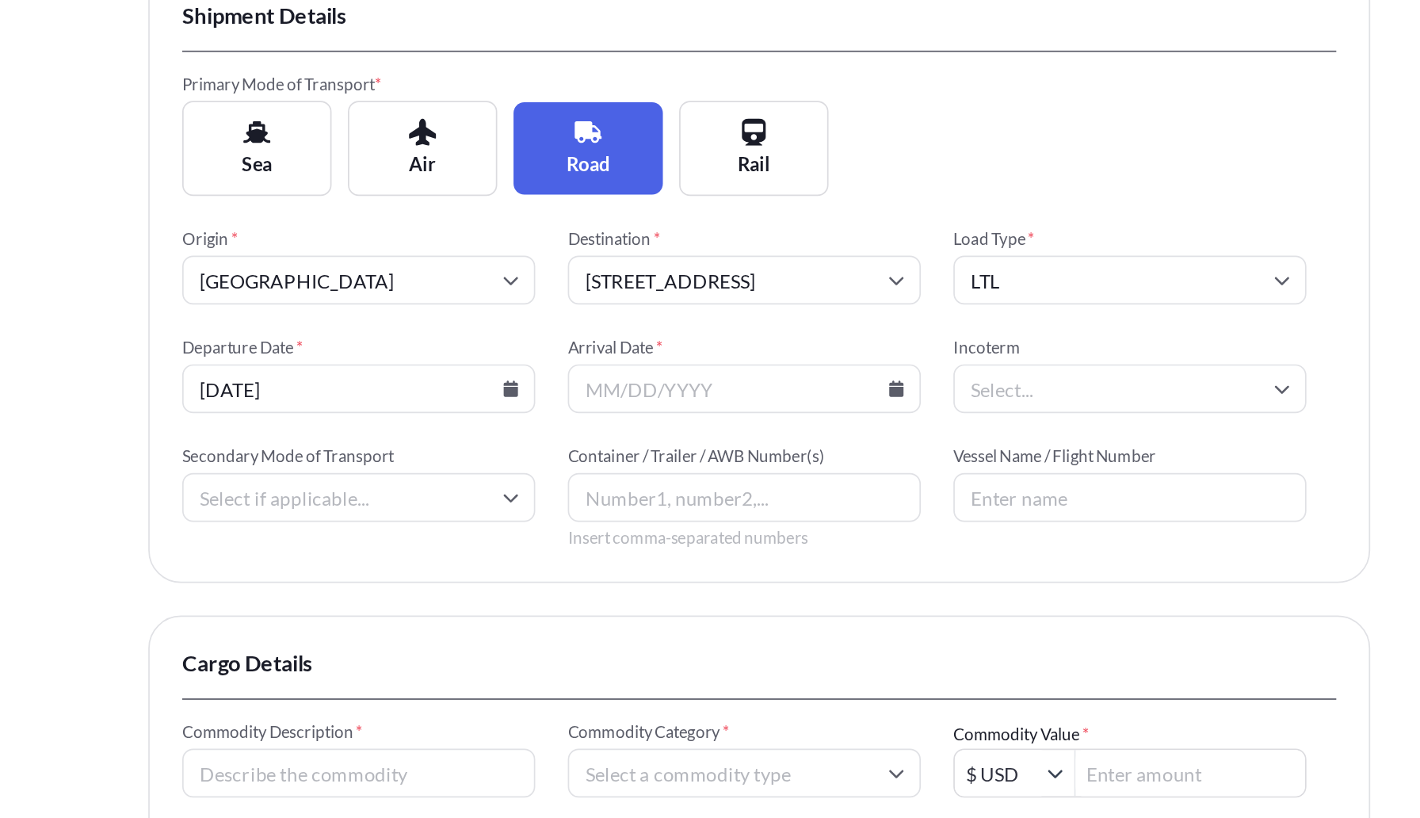
click at [788, 342] on span "Destination *" at bounding box center [701, 345] width 206 height 13
click at [782, 368] on input "[STREET_ADDRESS]" at bounding box center [701, 369] width 206 height 29
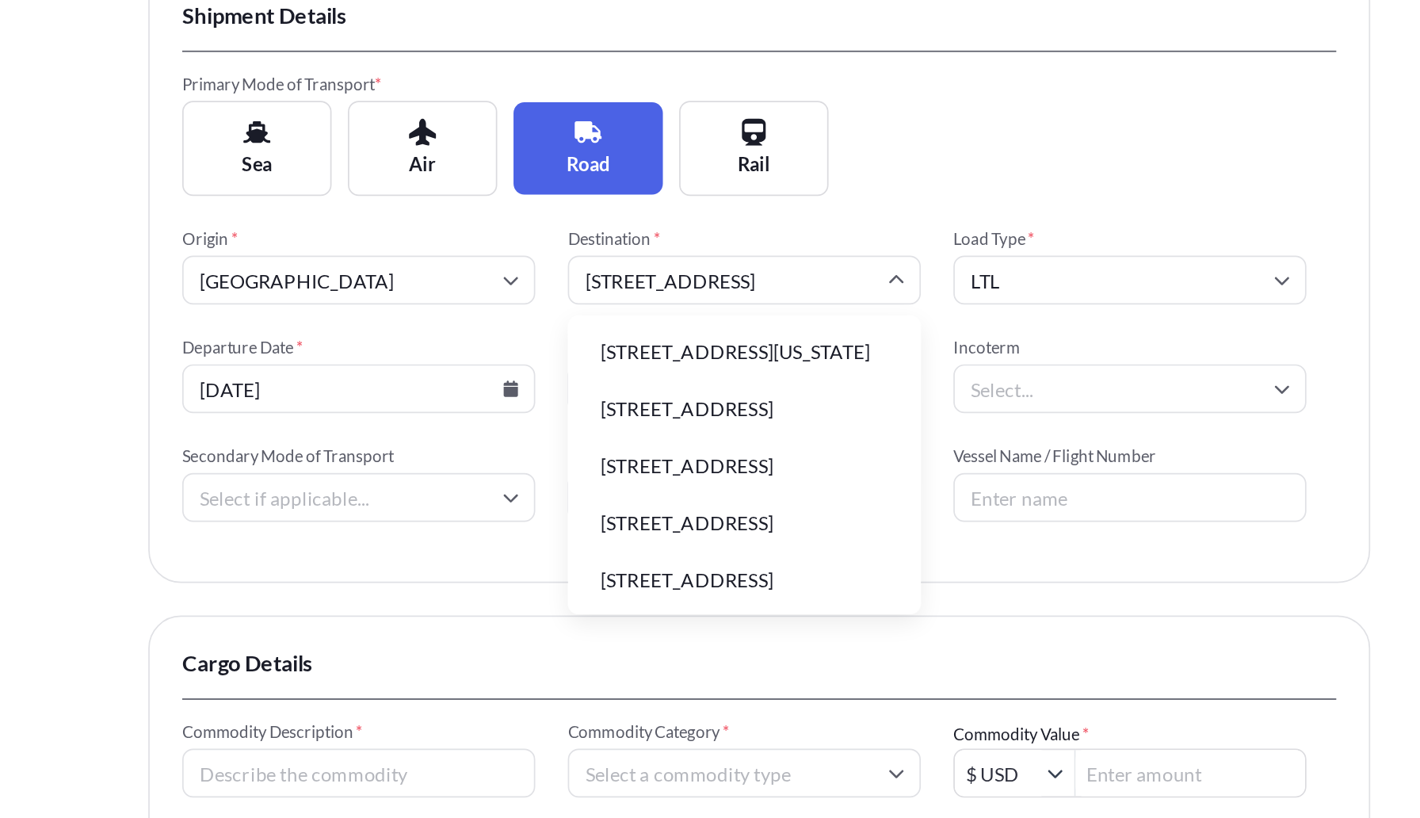
click at [736, 407] on li "[STREET_ADDRESS][US_STATE]" at bounding box center [701, 411] width 193 height 30
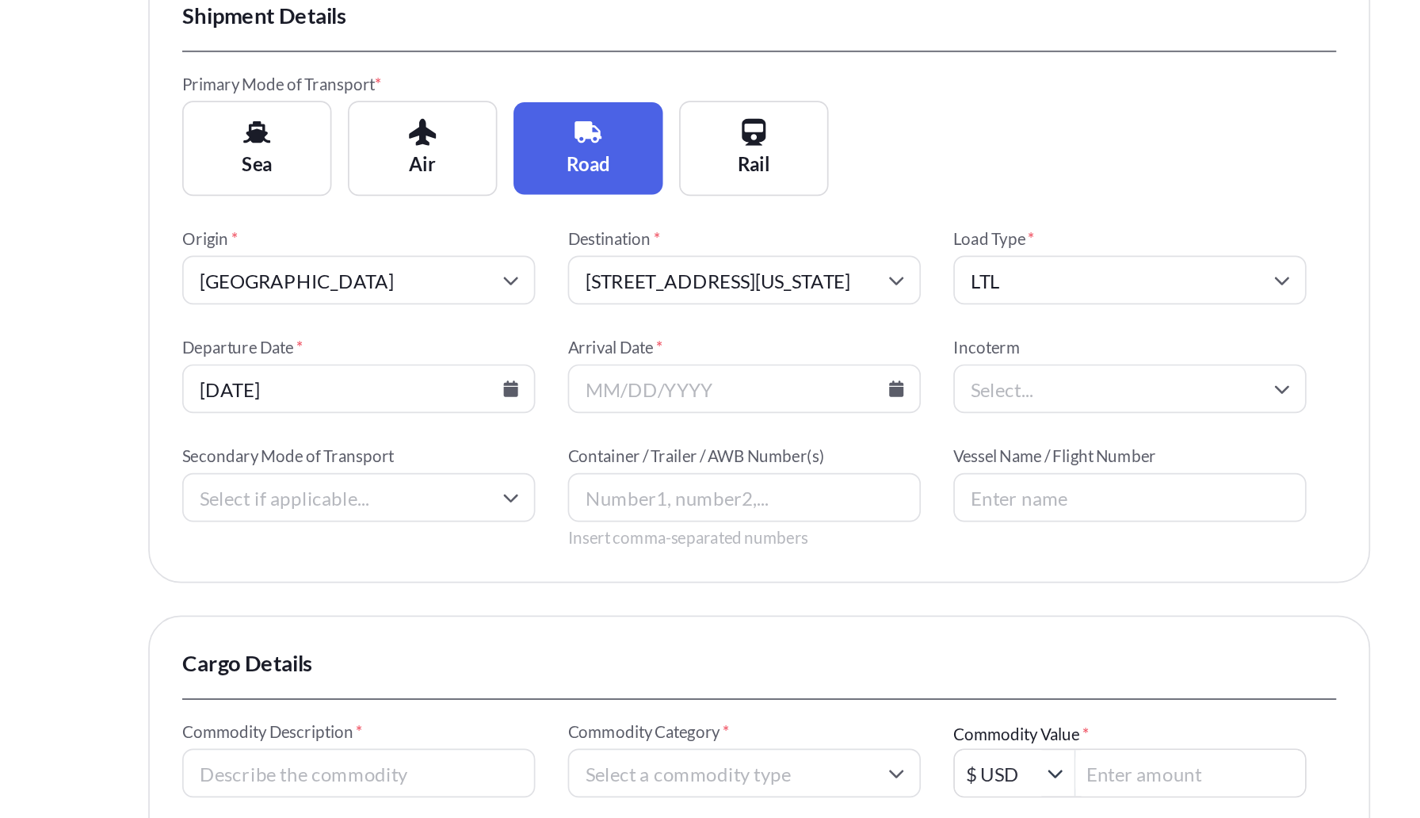
type input "[STREET_ADDRESS]"
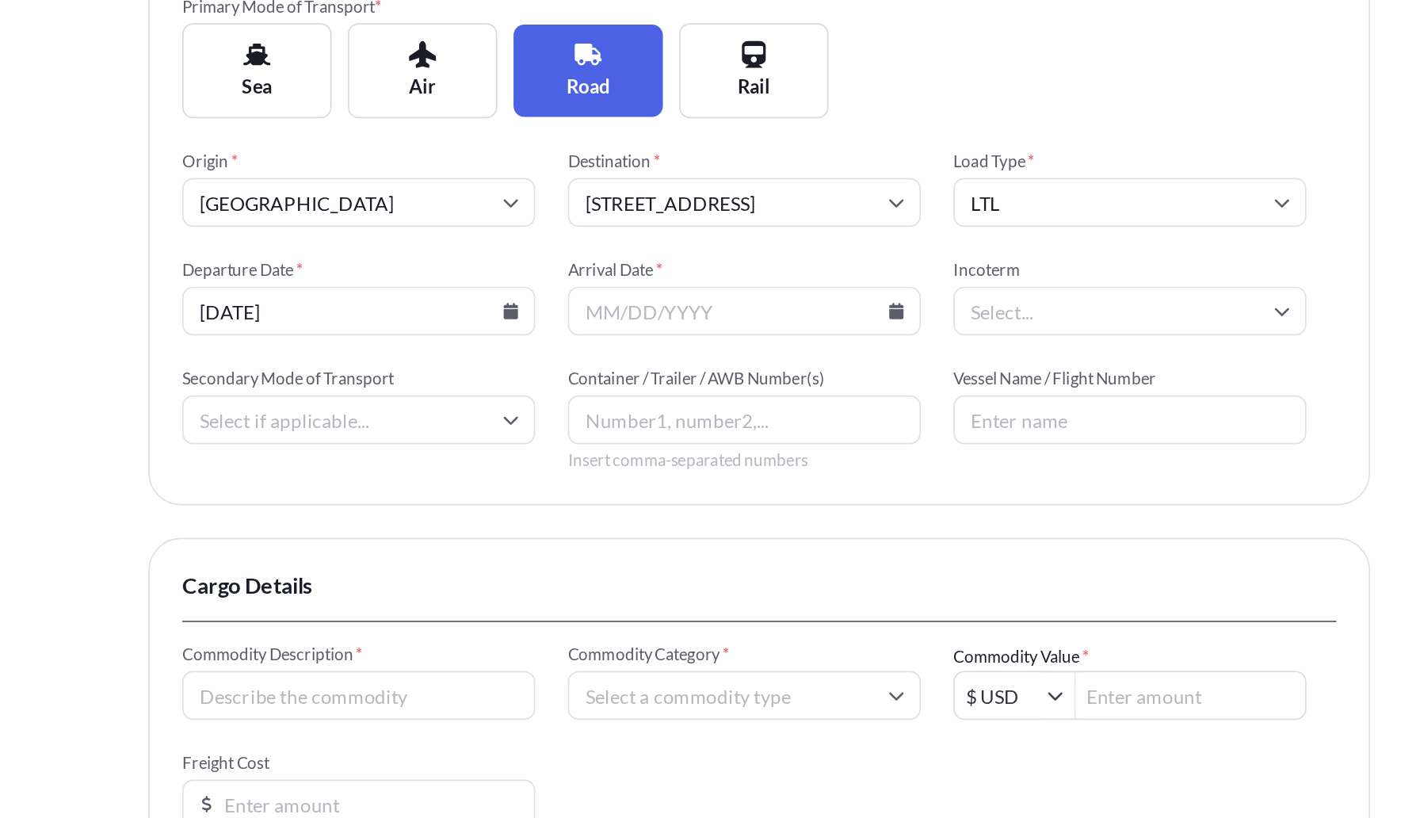
click at [789, 433] on icon at bounding box center [790, 433] width 9 height 10
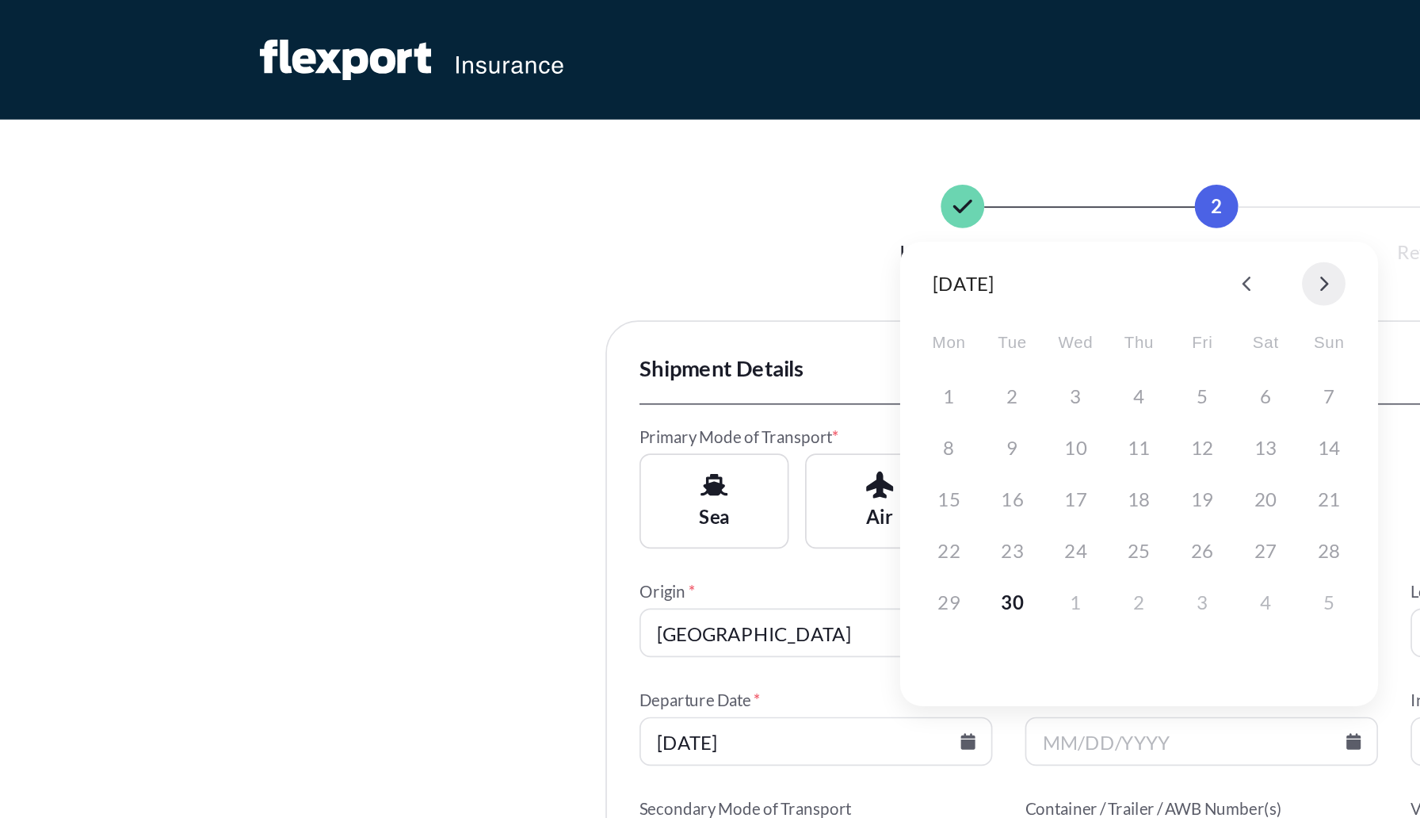
click at [778, 169] on button at bounding box center [772, 165] width 25 height 25
click at [699, 233] on button "3" at bounding box center [702, 231] width 25 height 25
type input "[DATE]"
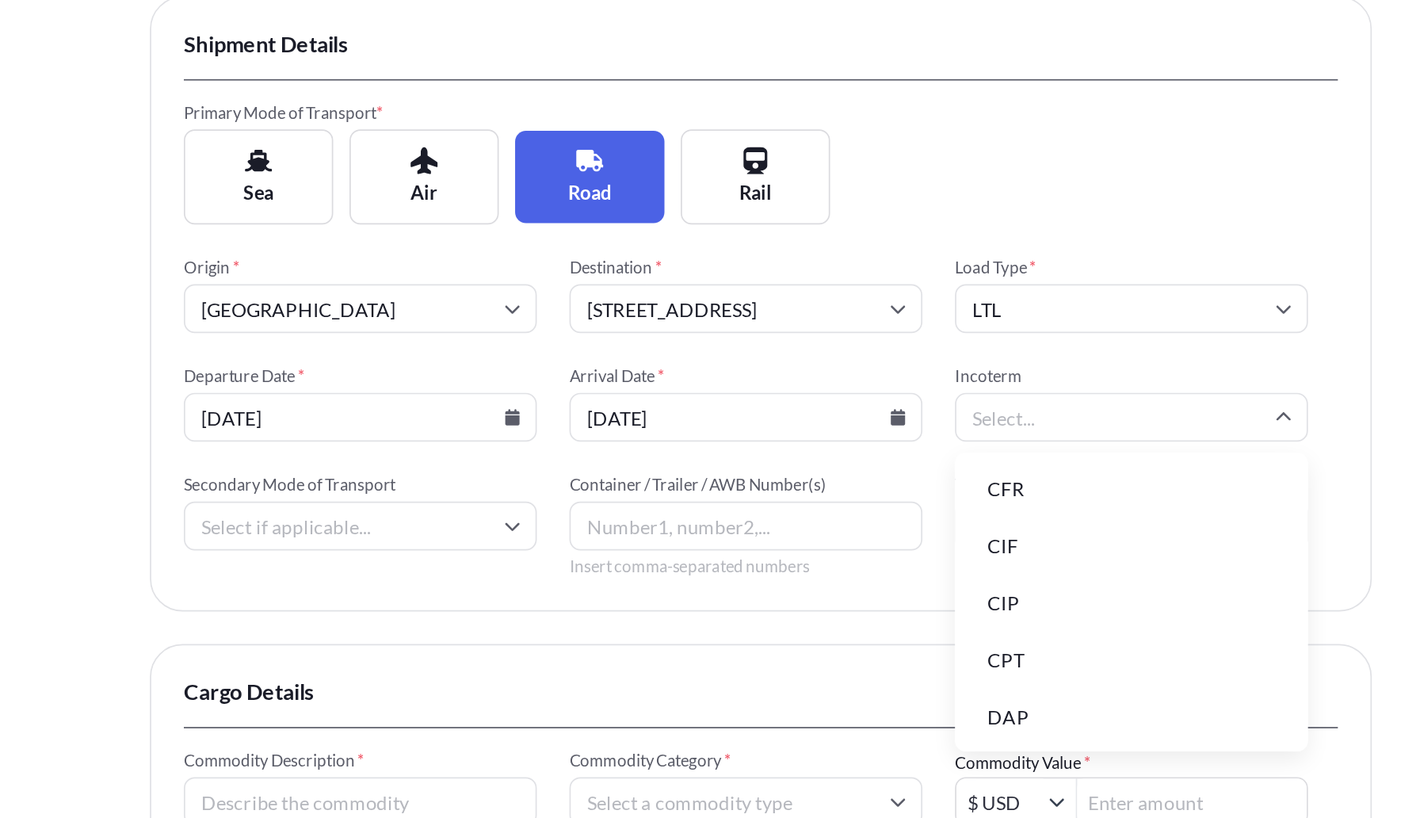
click at [862, 430] on input "Incoterm" at bounding box center [927, 433] width 206 height 29
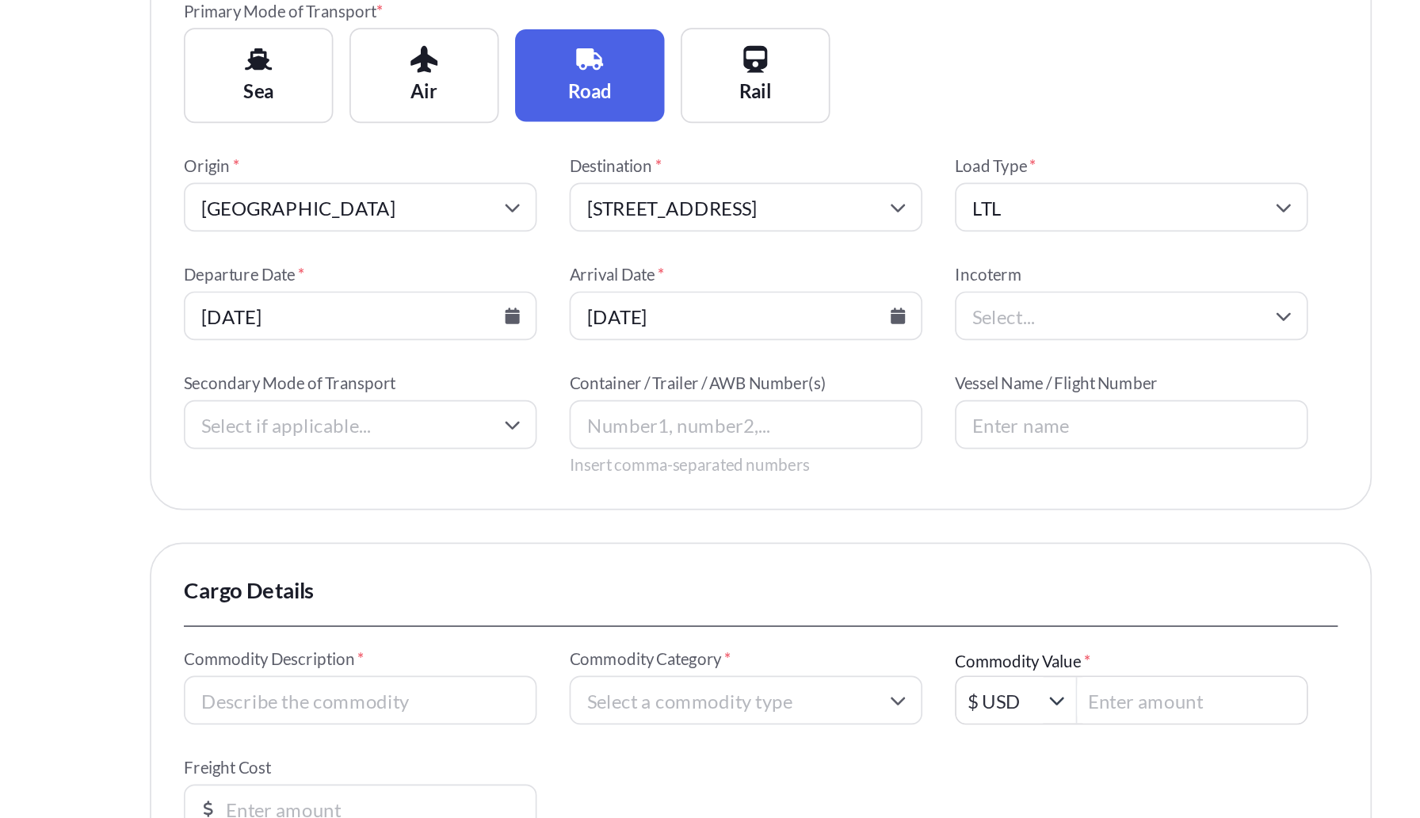
click at [678, 552] on div "Shipment Details Primary Mode of Transport * Sea Air Road Rail Origin * [GEOGRA…" at bounding box center [710, 535] width 713 height 696
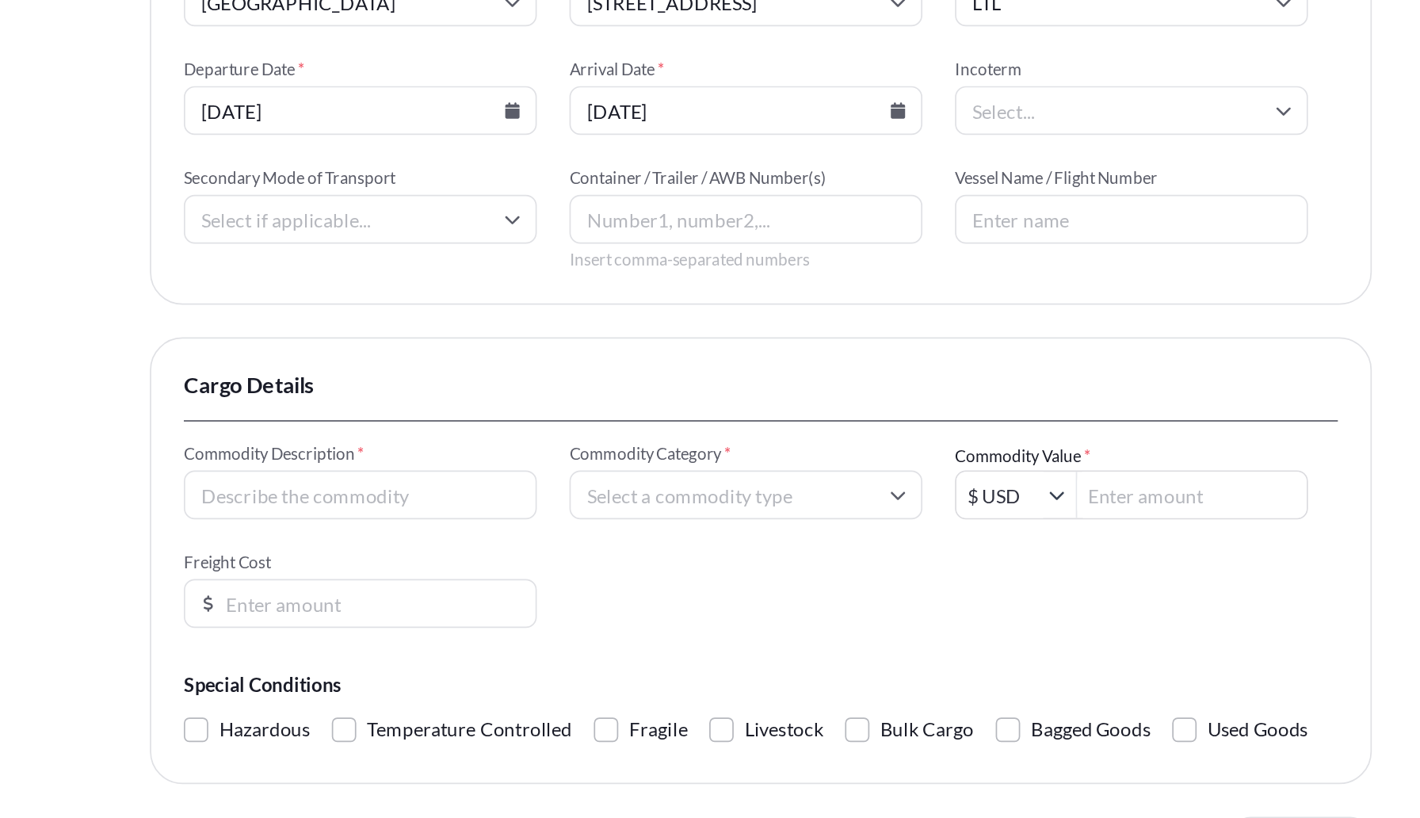
click at [451, 627] on input "Commodity Description *" at bounding box center [476, 629] width 206 height 29
type input "Medical Device Equipment"
click at [694, 563] on span "Cargo Details" at bounding box center [710, 565] width 674 height 16
click at [698, 640] on input "Commodity Category *" at bounding box center [701, 629] width 206 height 29
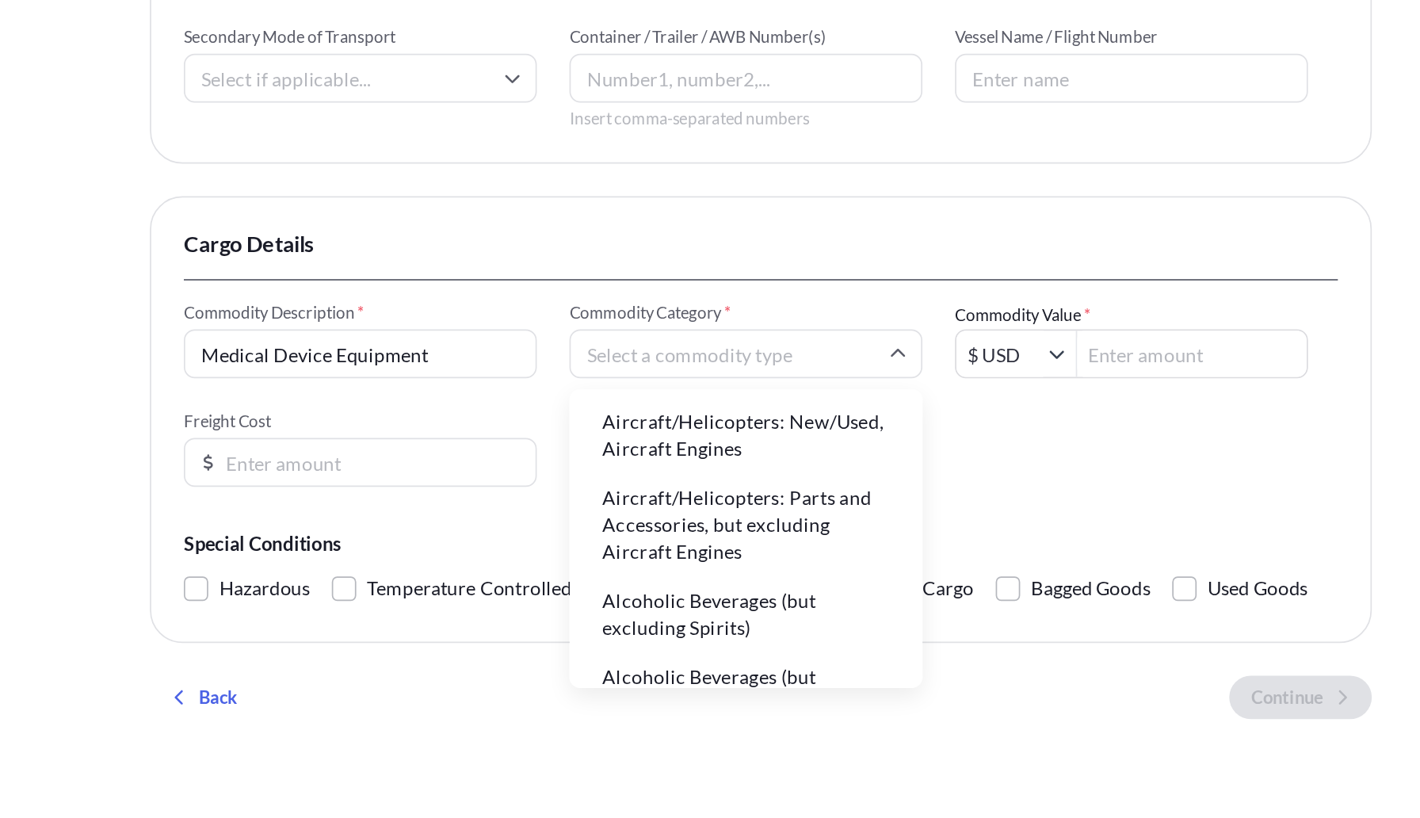
scroll to position [111, 0]
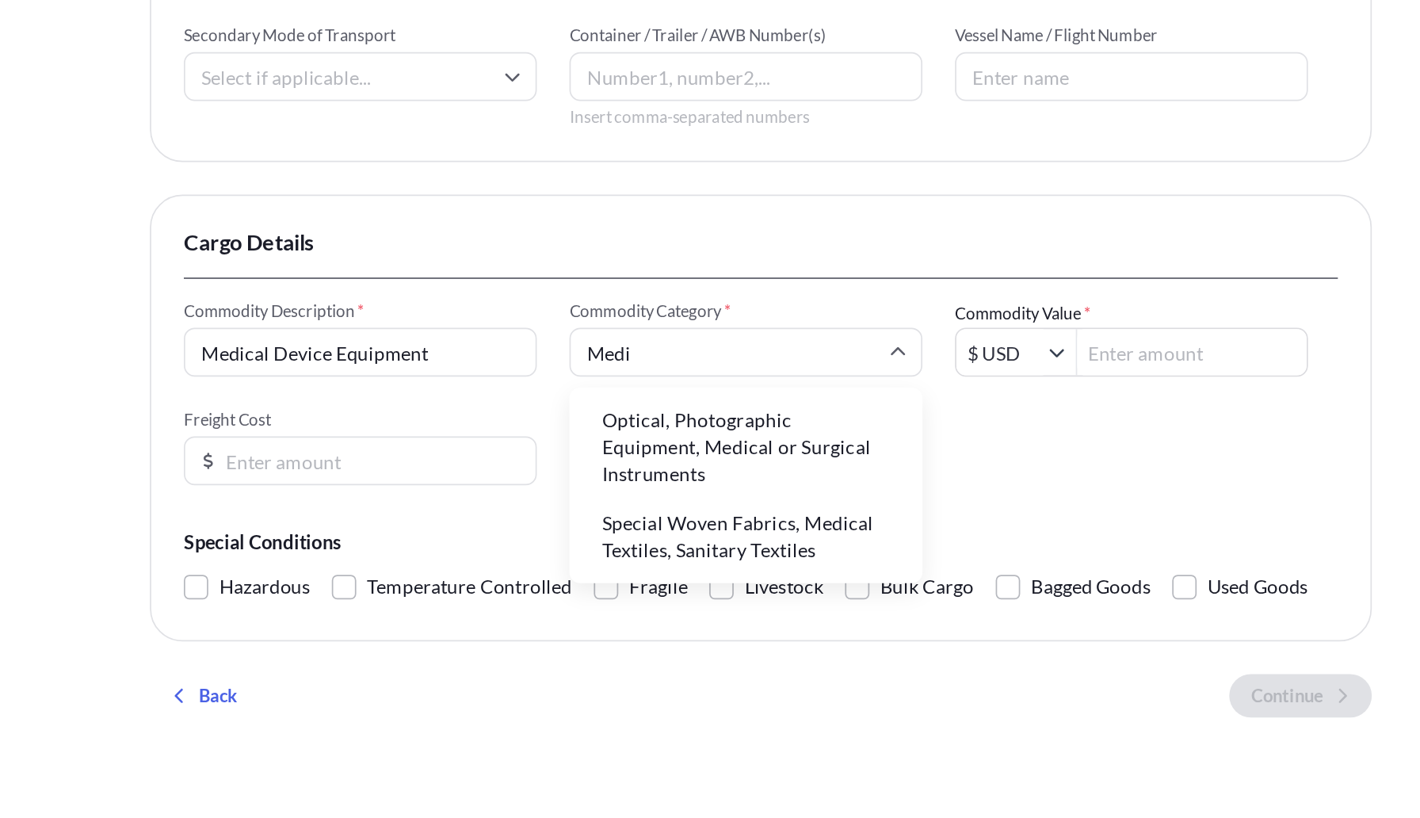
type input "Medic"
click at [693, 603] on li "Optical, Photographic Equipment, Medical or Surgical Instruments" at bounding box center [701, 601] width 193 height 57
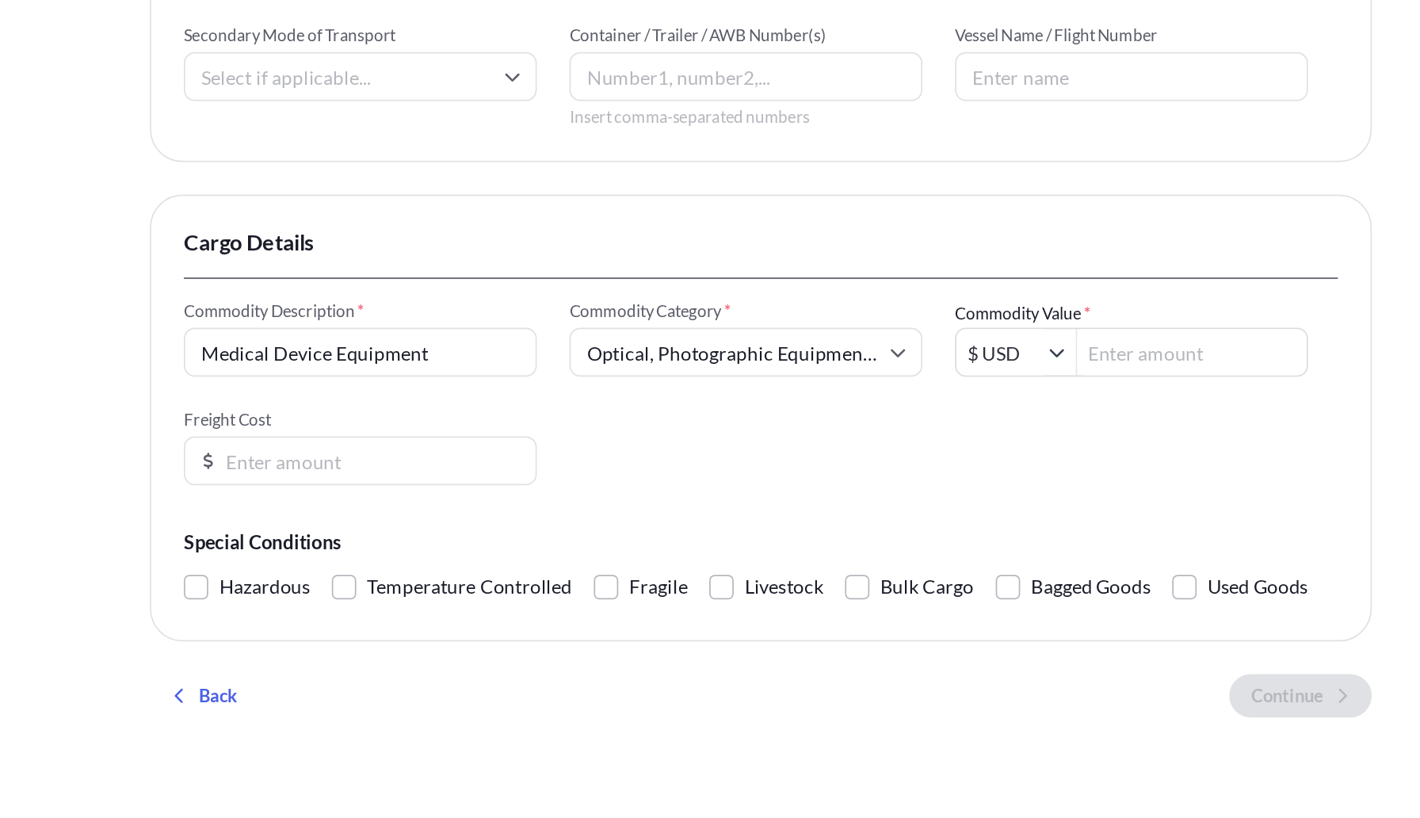
click at [928, 554] on input "Commodity Value *" at bounding box center [962, 546] width 134 height 29
click at [901, 602] on div "Commodity Description * Medical Device Equipment Commodity Category * Optical, …" at bounding box center [710, 570] width 674 height 108
click at [923, 548] on input "28,998" at bounding box center [962, 546] width 134 height 29
click at [879, 574] on div "Commodity Description * Medical Device Equipment Commodity Category * Optical, …" at bounding box center [710, 570] width 674 height 108
click at [935, 545] on input "28,798" at bounding box center [962, 546] width 134 height 29
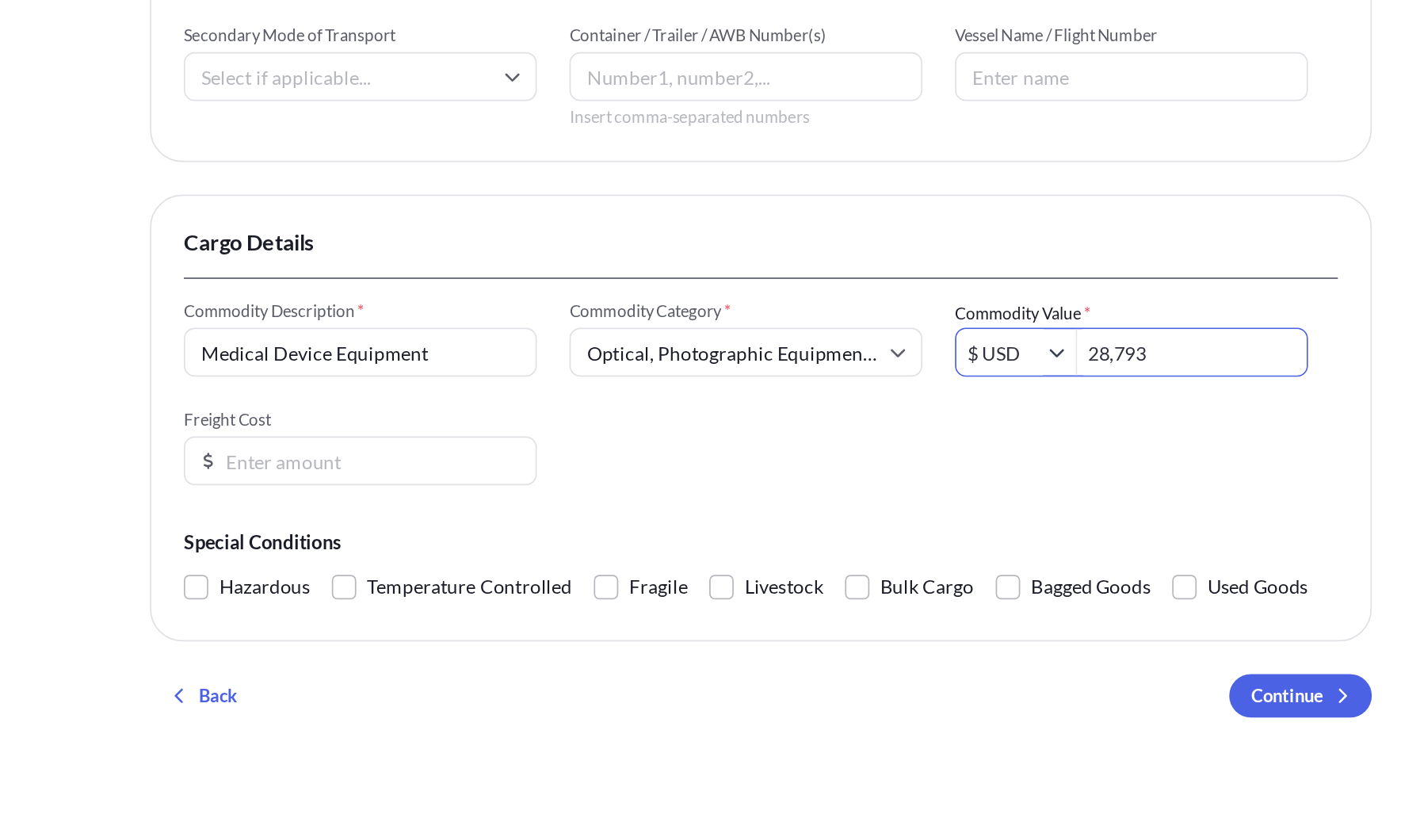
type input "28,793"
click at [840, 610] on div "Commodity Description * Medical Device Equipment Commodity Category * Optical, …" at bounding box center [710, 570] width 674 height 108
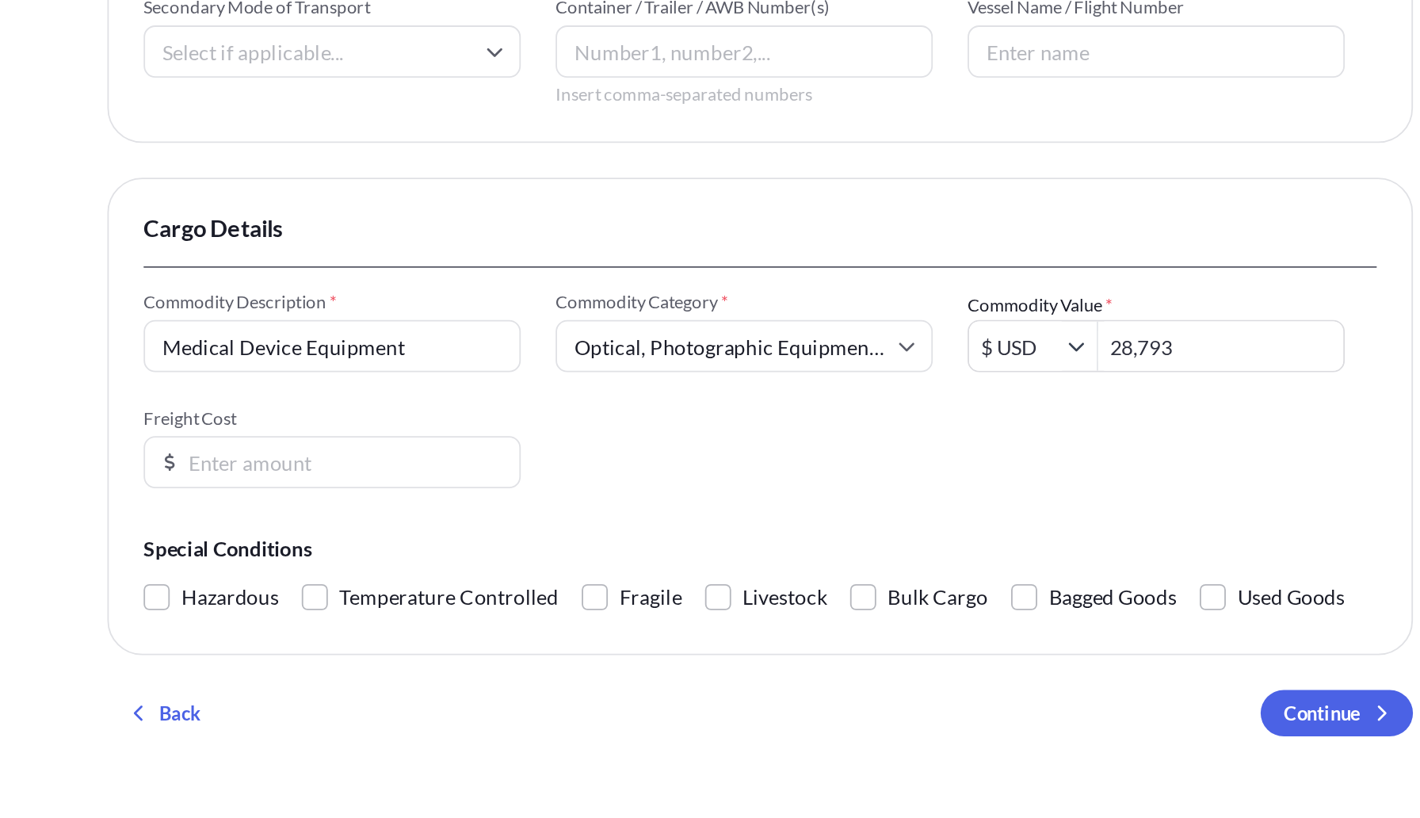
click at [472, 619] on input "Freight Cost" at bounding box center [476, 609] width 206 height 29
type input "333"
click at [664, 612] on div "Commodity Description * Medical Device Equipment Commodity Category * Optical, …" at bounding box center [710, 570] width 674 height 108
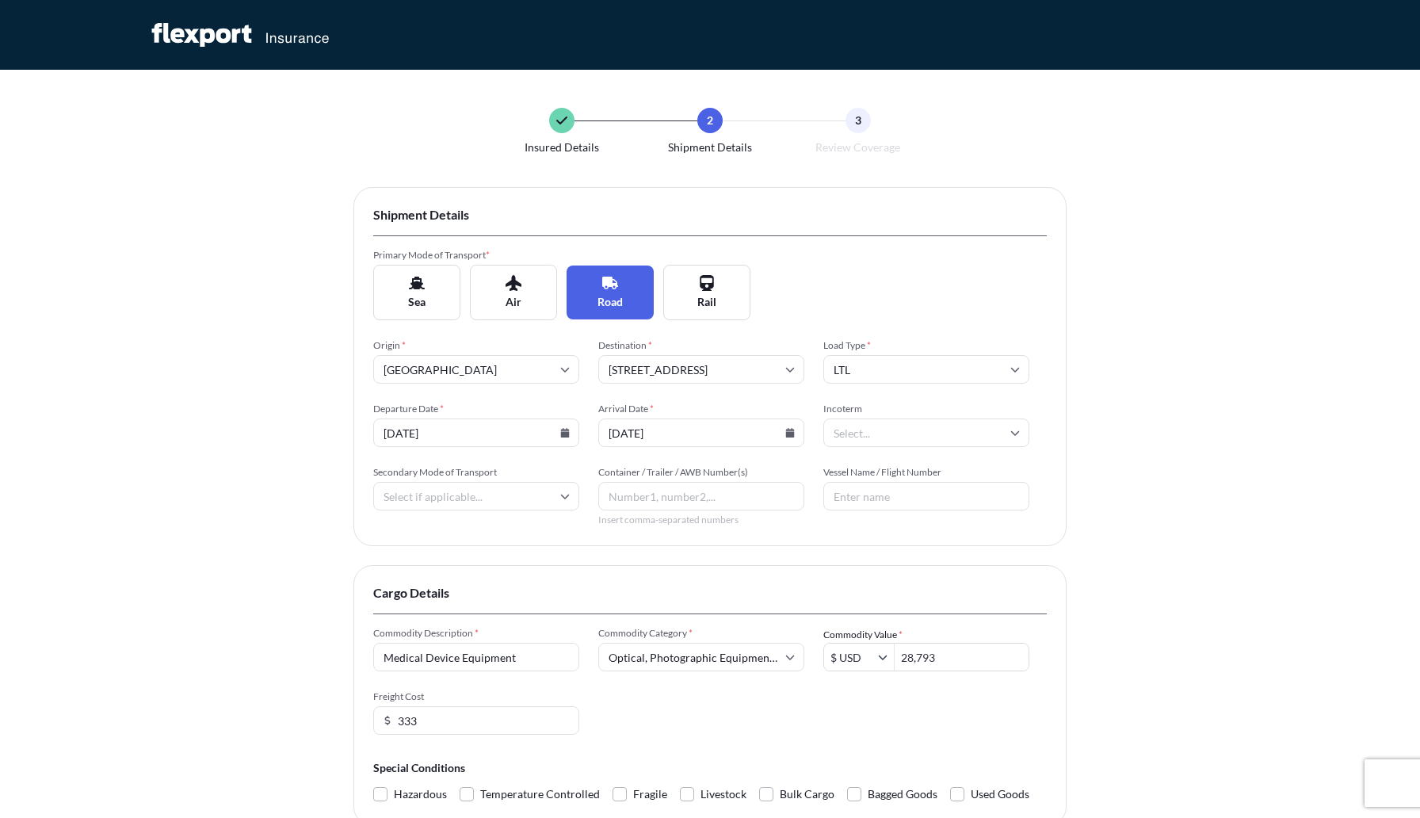
scroll to position [157, 0]
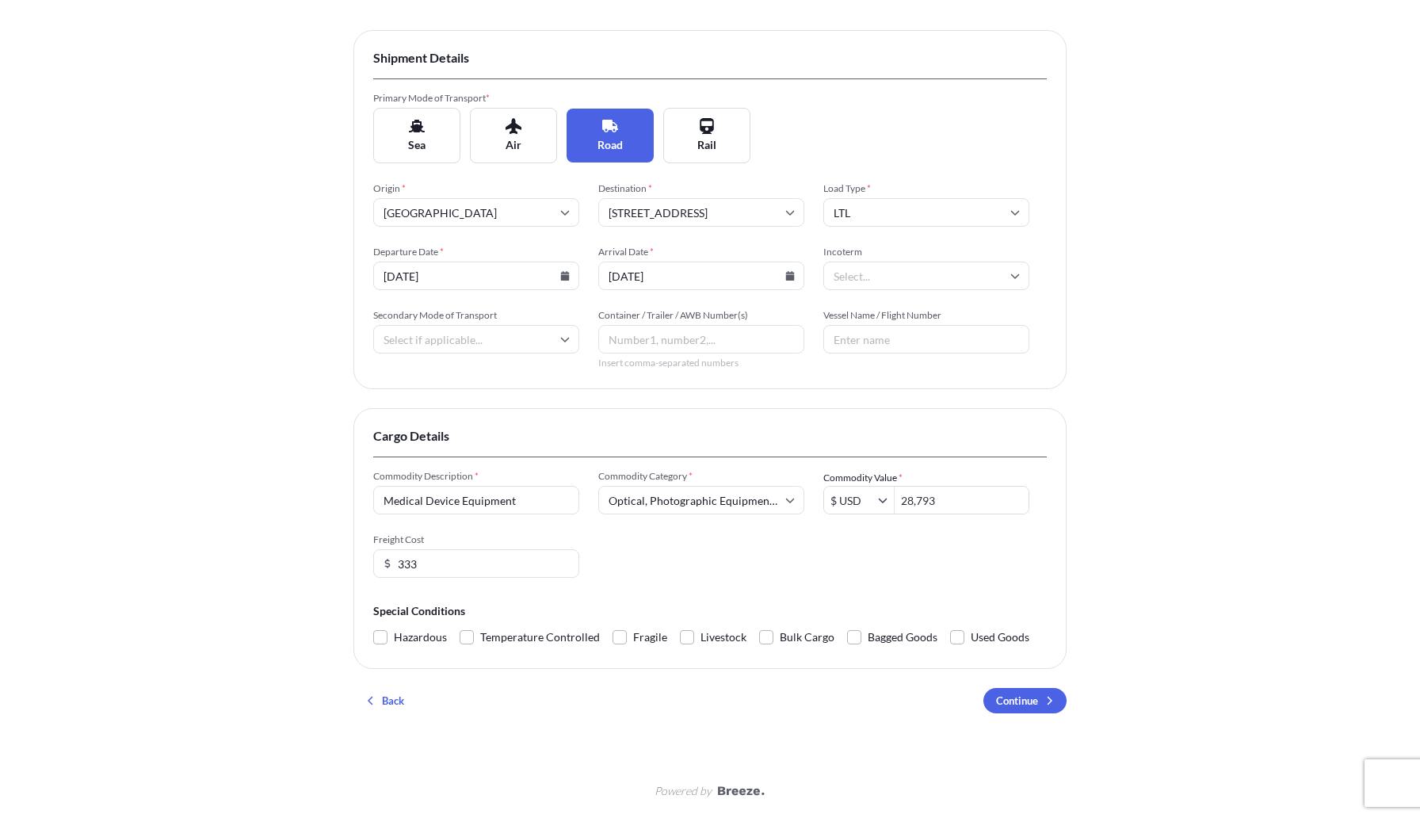
click at [449, 334] on input "Secondary Mode of Transport" at bounding box center [476, 339] width 206 height 29
click at [277, 404] on div "Insured Details 2 Shipment Details 3 Review Coverage Shipment Details Primary M…" at bounding box center [710, 330] width 1420 height 975
click at [461, 346] on input "Secondary Mode of Transport" at bounding box center [476, 339] width 206 height 29
click at [407, 451] on div "Road" at bounding box center [476, 449] width 193 height 30
type input "Road"
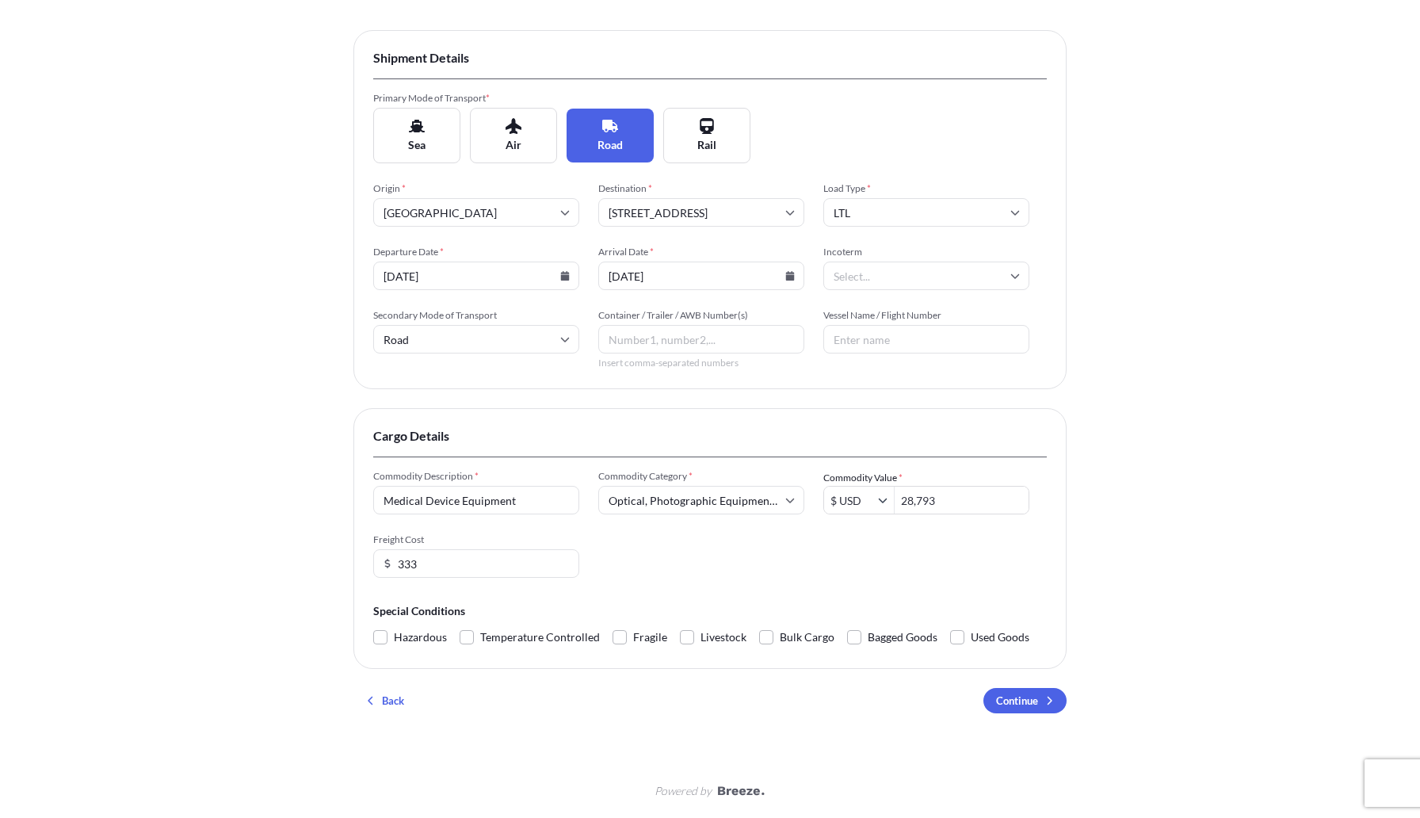
scroll to position [140, 0]
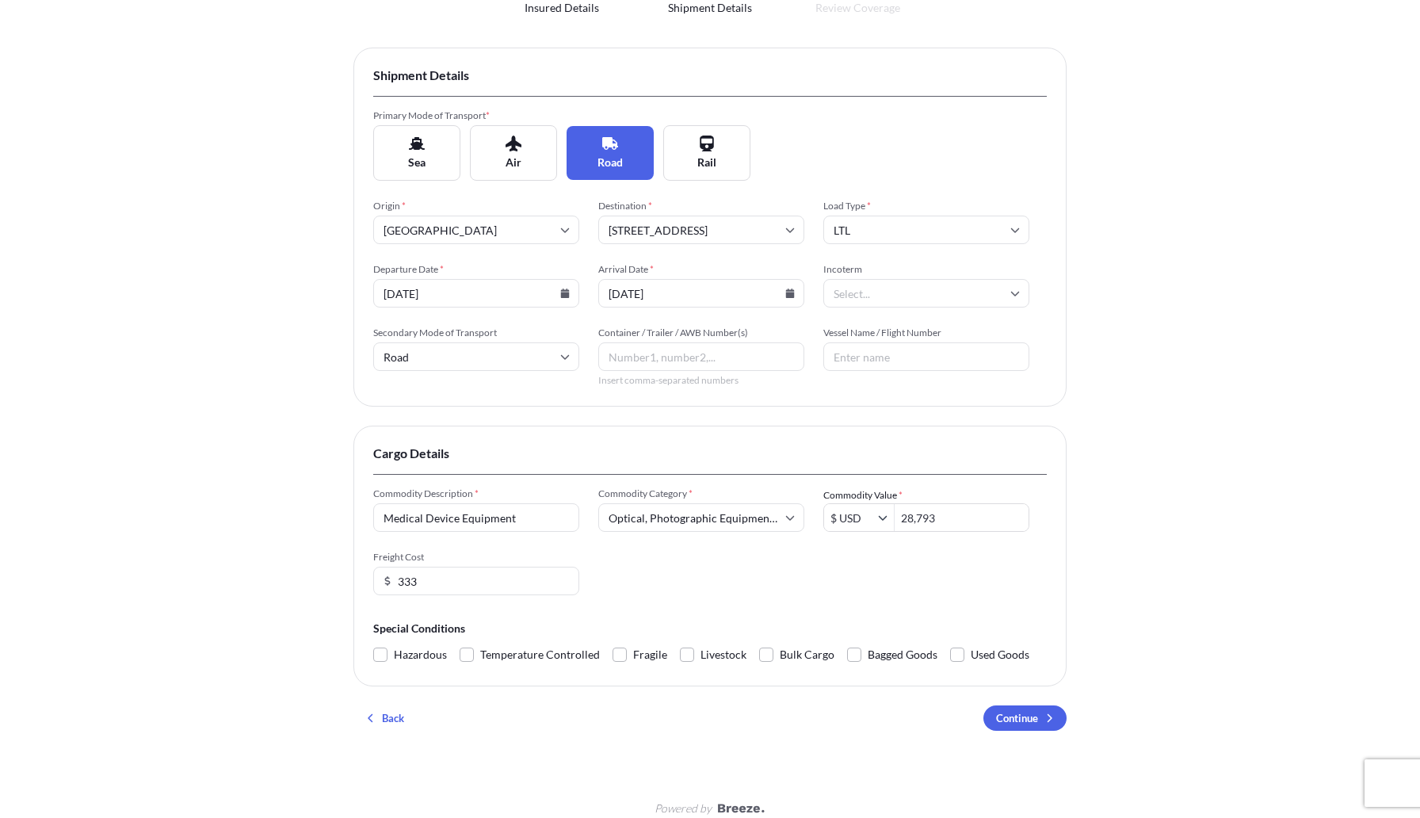
click at [707, 354] on input "Container / Trailer / AWB Number(s)" at bounding box center [701, 356] width 206 height 29
type input "1Z06YC900300007011"
click at [921, 361] on input "Vessel Name / Flight Number" at bounding box center [927, 356] width 206 height 29
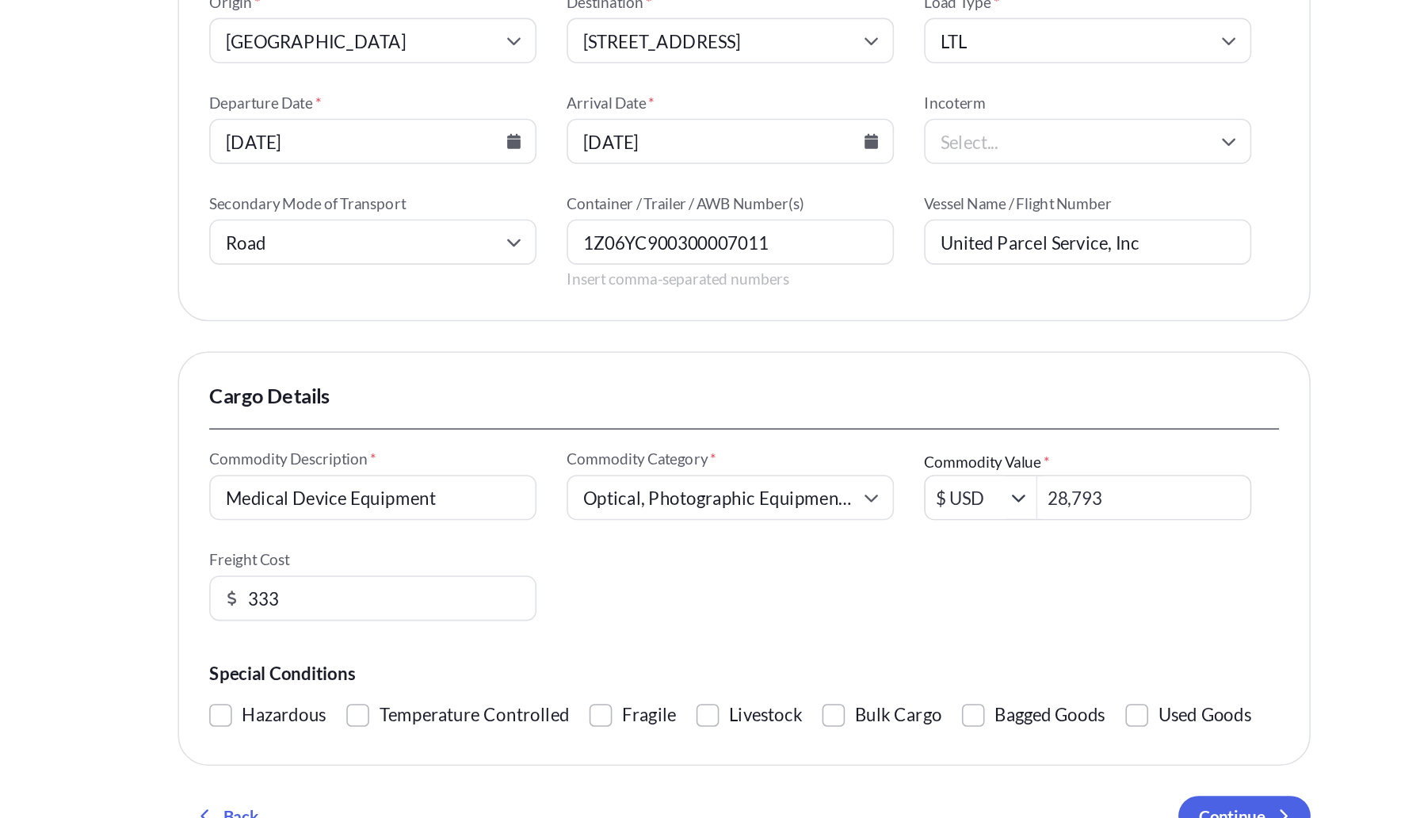
type input "United Parcel Service, Inc"
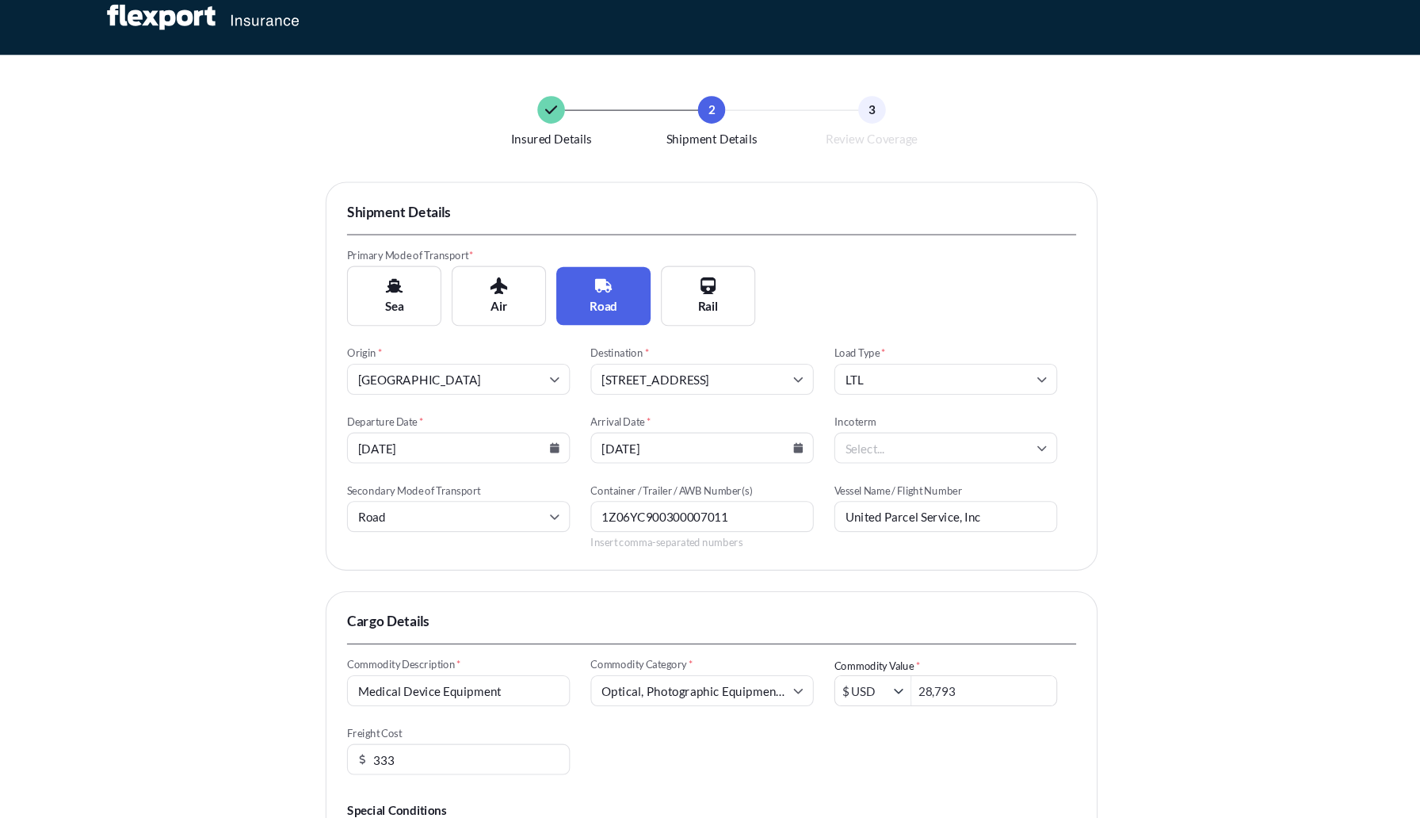
scroll to position [13, 0]
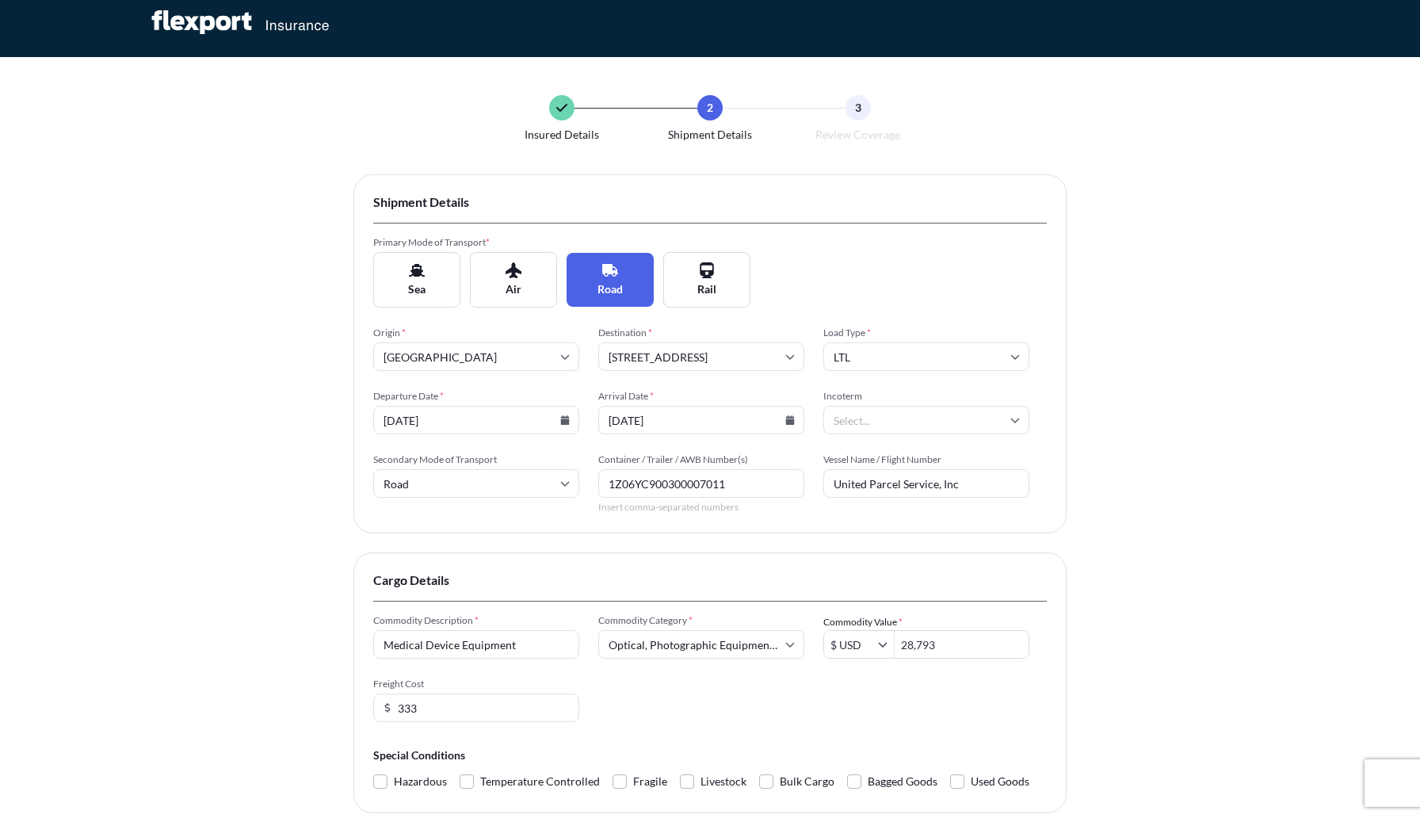
click at [852, 415] on input "Incoterm" at bounding box center [927, 420] width 206 height 29
click at [1121, 457] on div "Insured Details 2 Shipment Details 3 Review Coverage Shipment Details Primary M…" at bounding box center [710, 474] width 1420 height 975
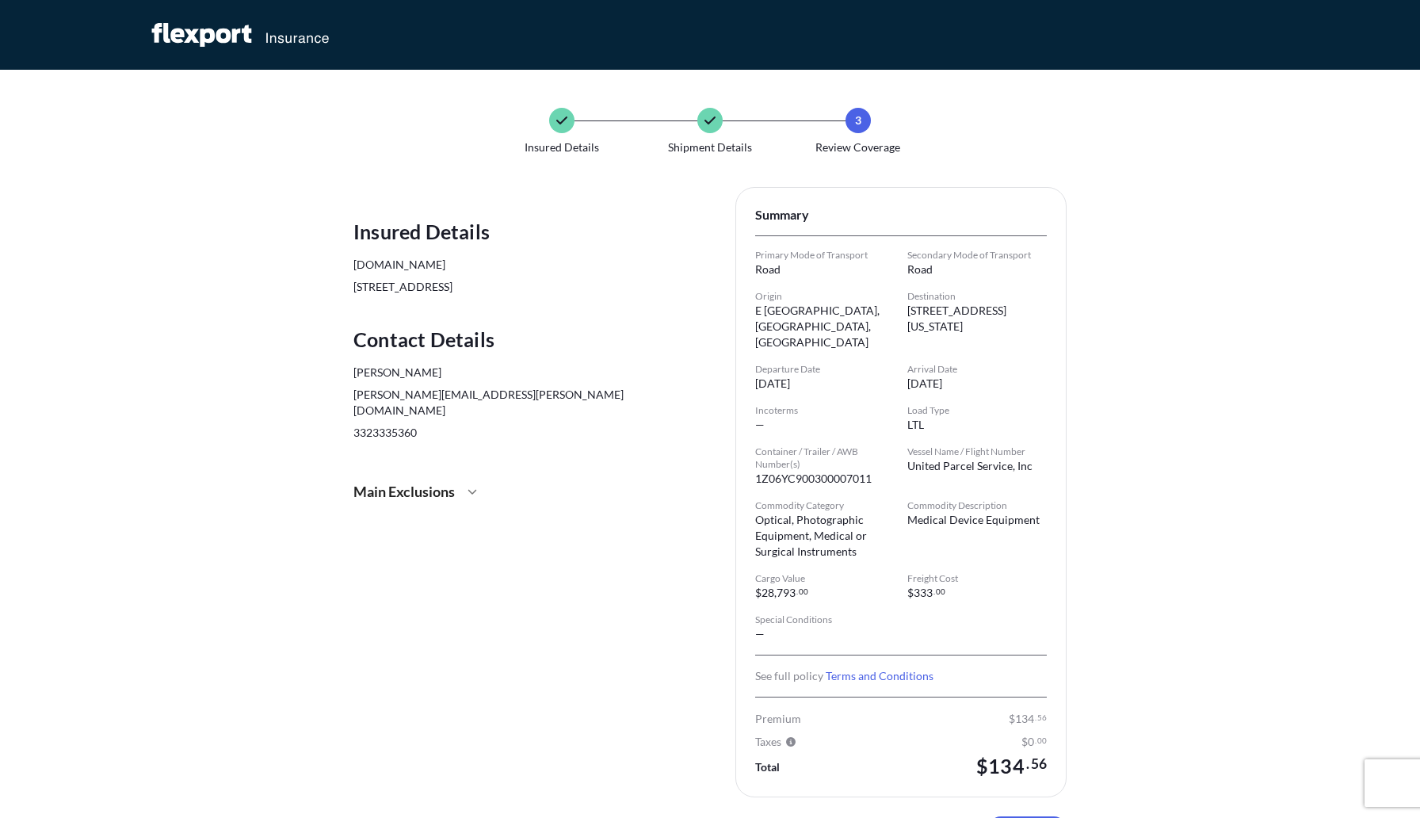
scroll to position [111, 0]
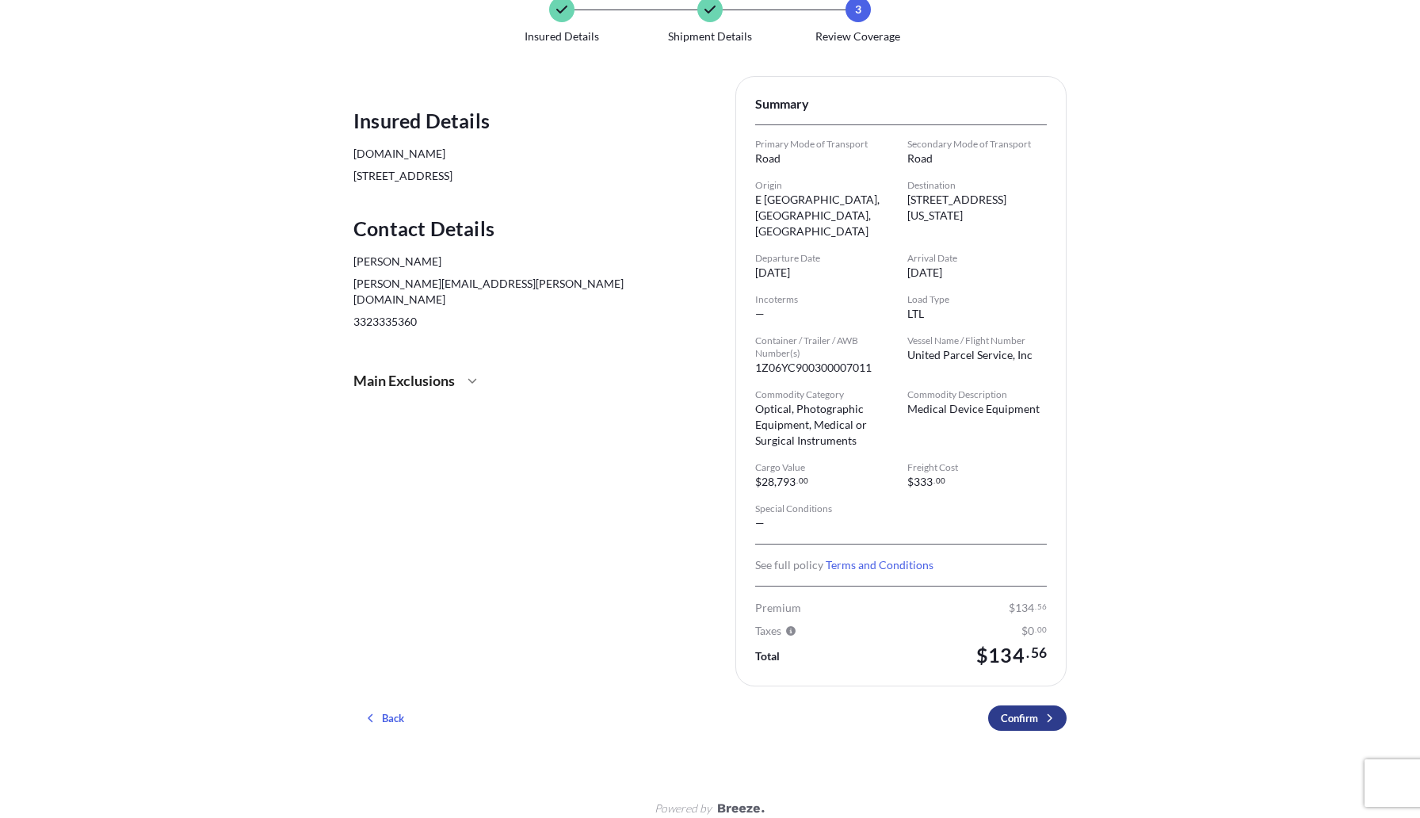
click at [1049, 705] on button "Confirm" at bounding box center [1027, 717] width 78 height 25
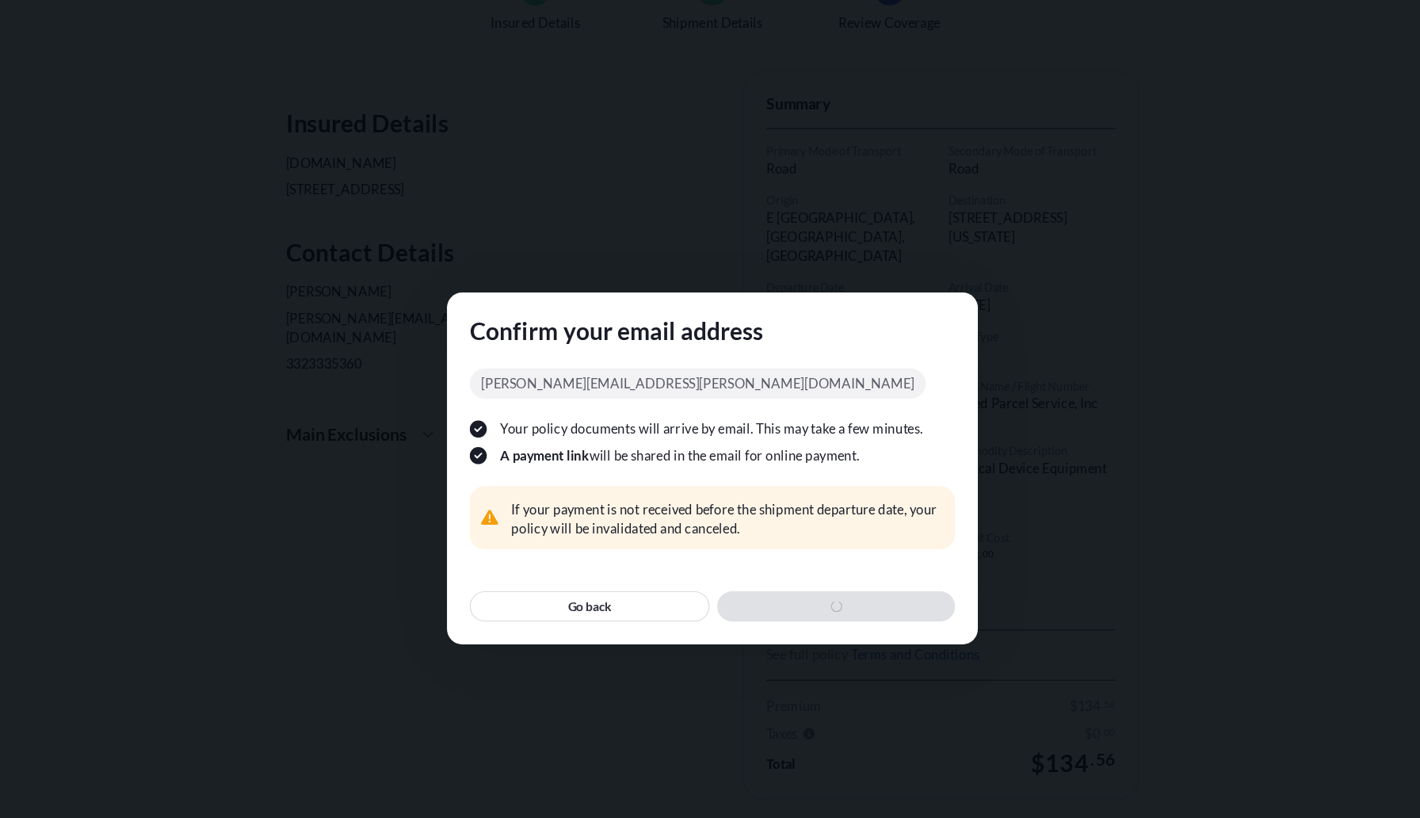
scroll to position [0, 0]
